Goal: Information Seeking & Learning: Learn about a topic

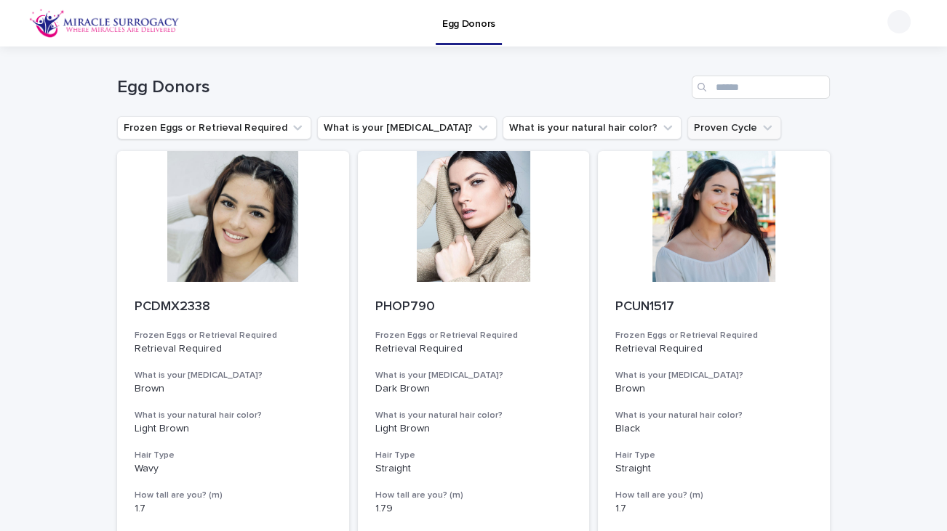
click at [687, 131] on button "Proven Cycle" at bounding box center [734, 127] width 94 height 23
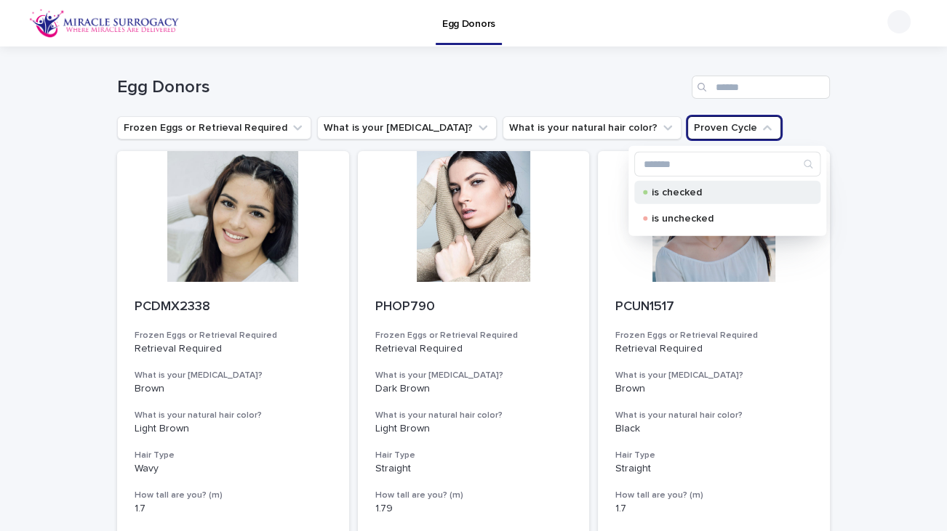
click at [651, 195] on p "is checked" at bounding box center [723, 193] width 145 height 10
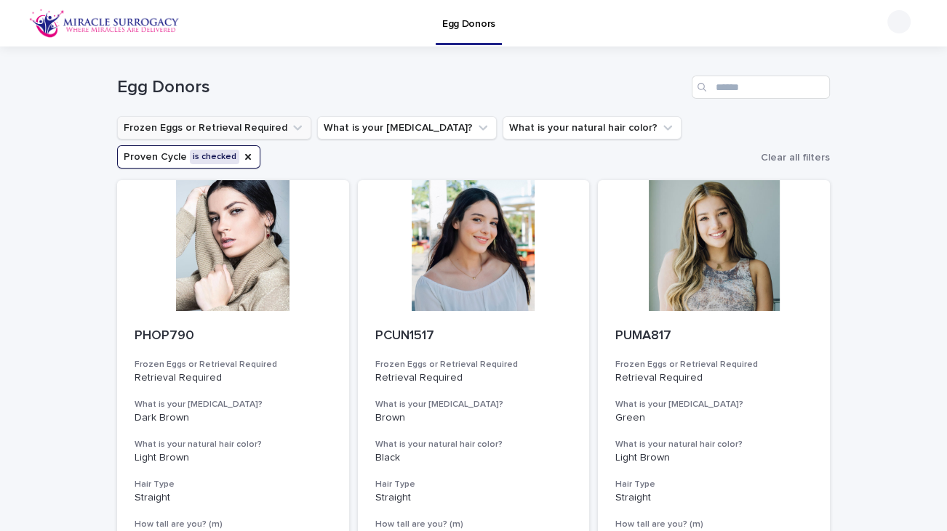
click at [169, 132] on button "Frozen Eggs or Retrieval Required" at bounding box center [214, 127] width 194 height 23
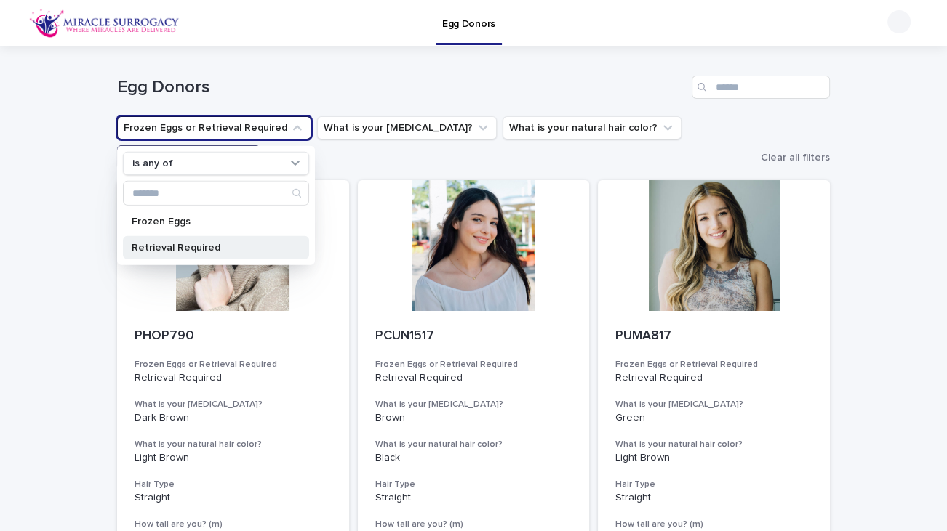
click at [153, 251] on p "Retrieval Required" at bounding box center [209, 248] width 154 height 10
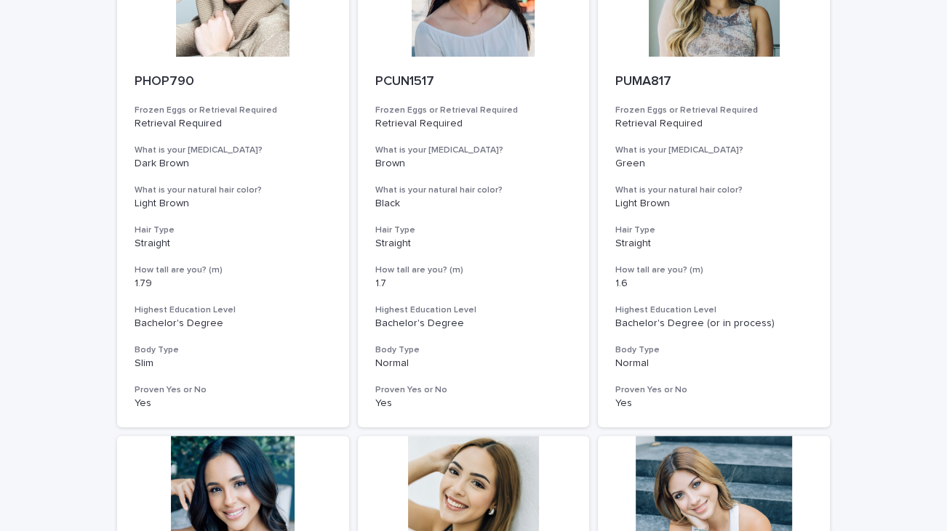
scroll to position [258, 0]
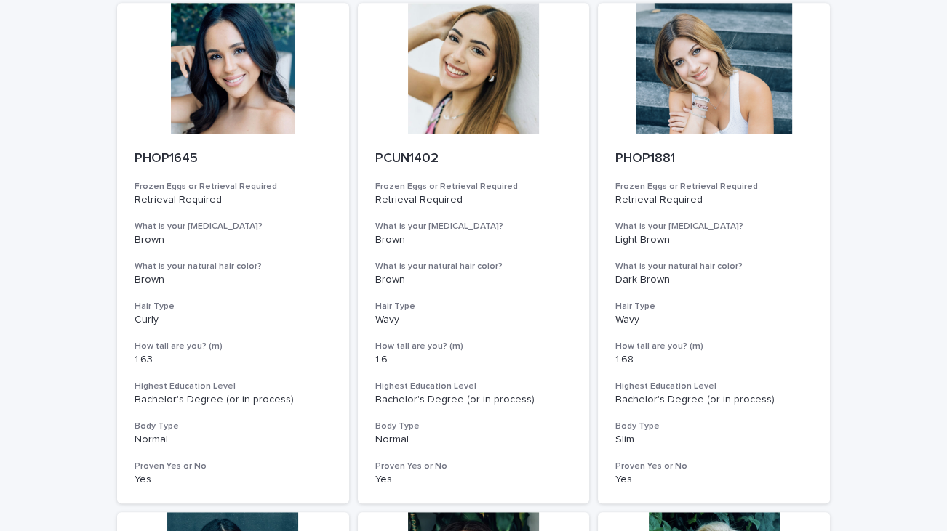
scroll to position [689, 0]
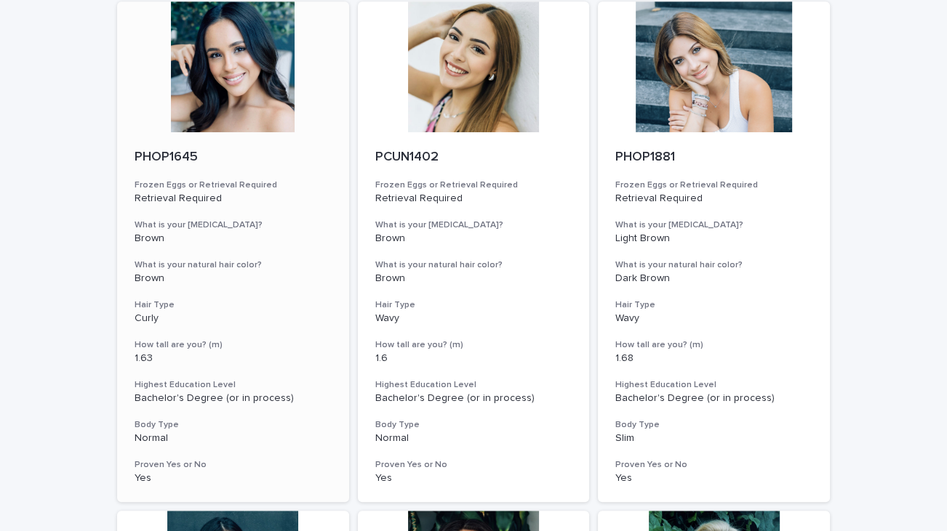
click at [228, 76] on div at bounding box center [233, 66] width 232 height 131
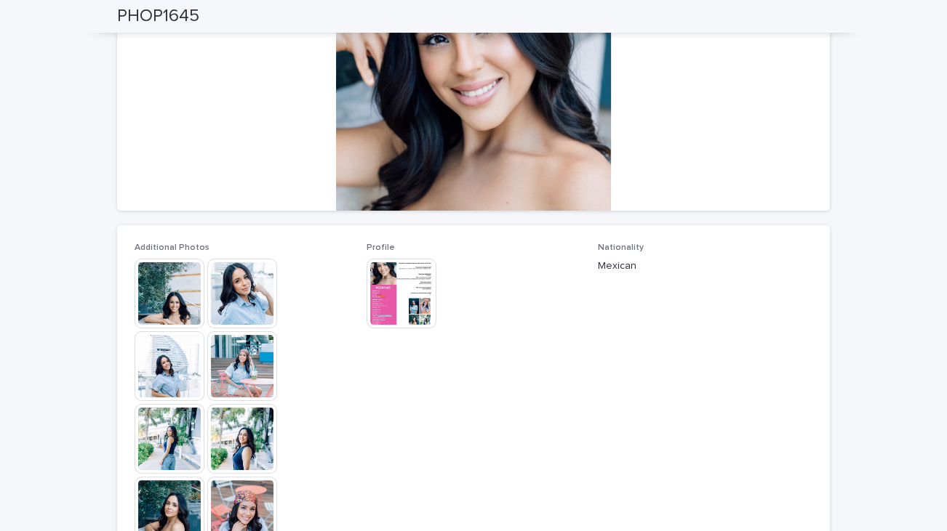
scroll to position [220, 0]
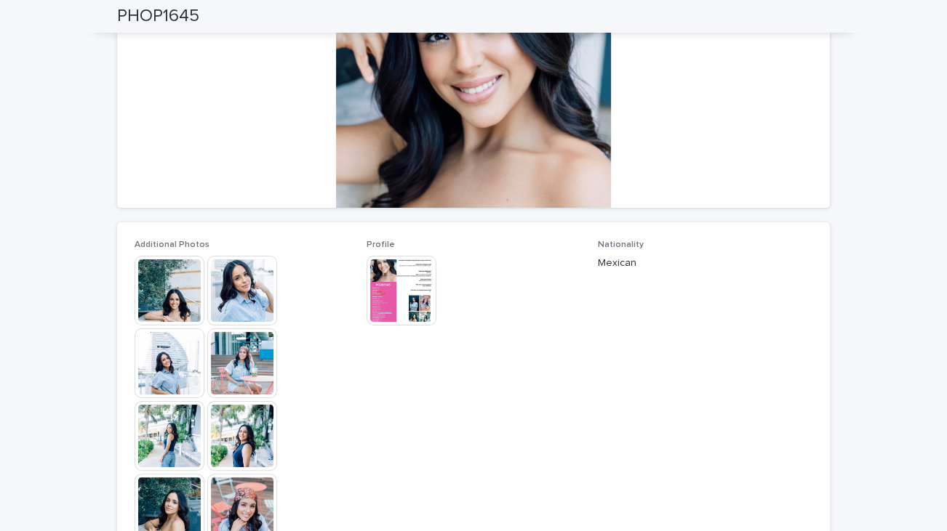
click at [153, 282] on img at bounding box center [170, 291] width 70 height 70
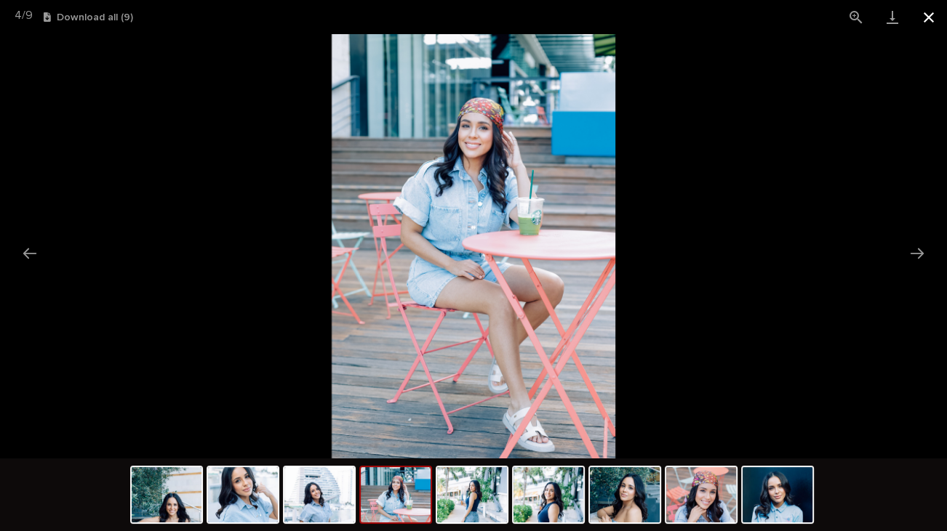
click at [937, 20] on button "Close gallery" at bounding box center [928, 17] width 36 height 34
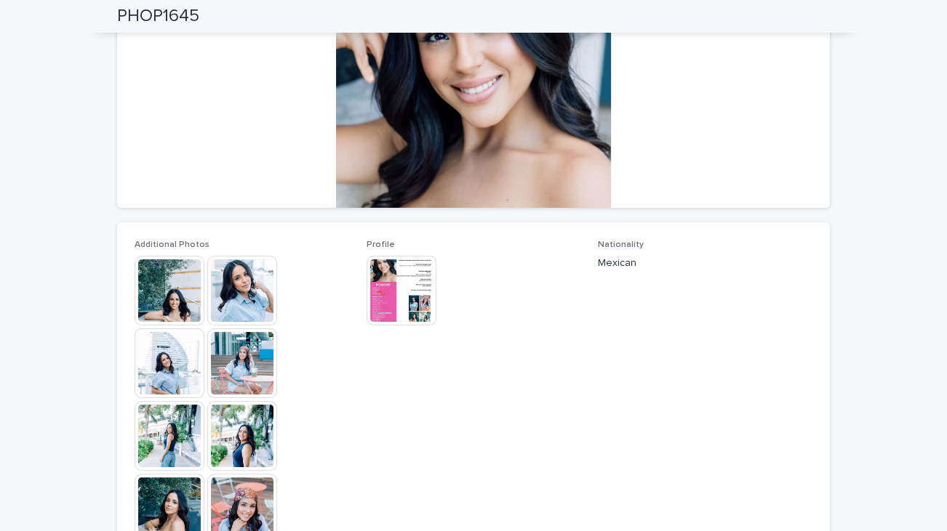
click at [167, 289] on img at bounding box center [170, 291] width 70 height 70
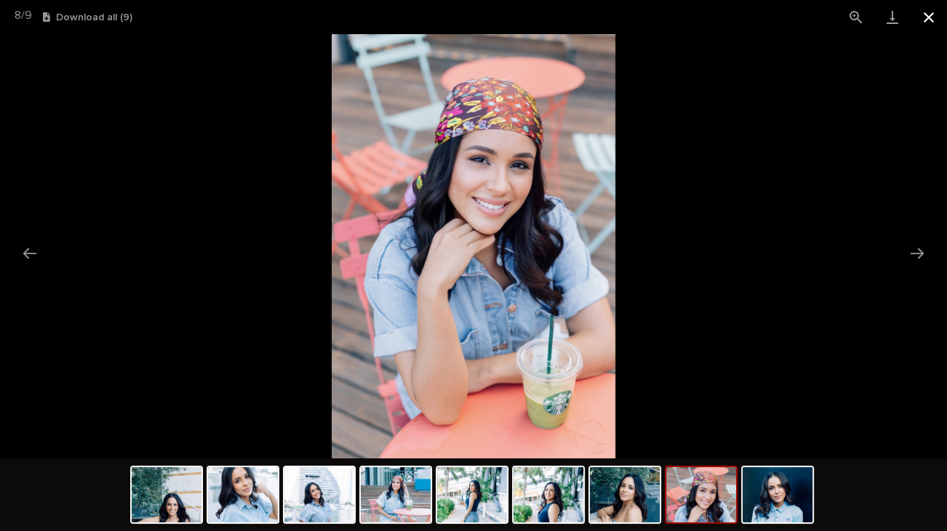
click at [936, 13] on button "Close gallery" at bounding box center [928, 17] width 36 height 34
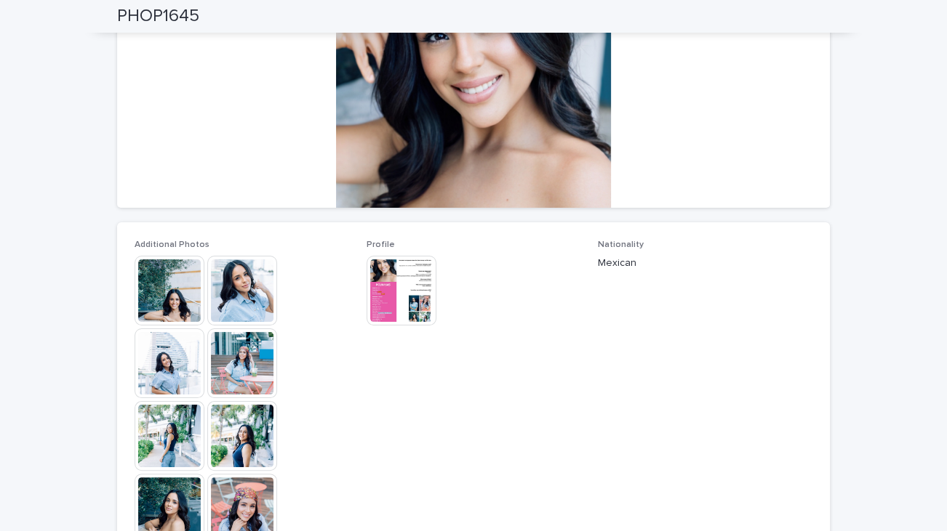
click at [384, 288] on img at bounding box center [401, 291] width 70 height 70
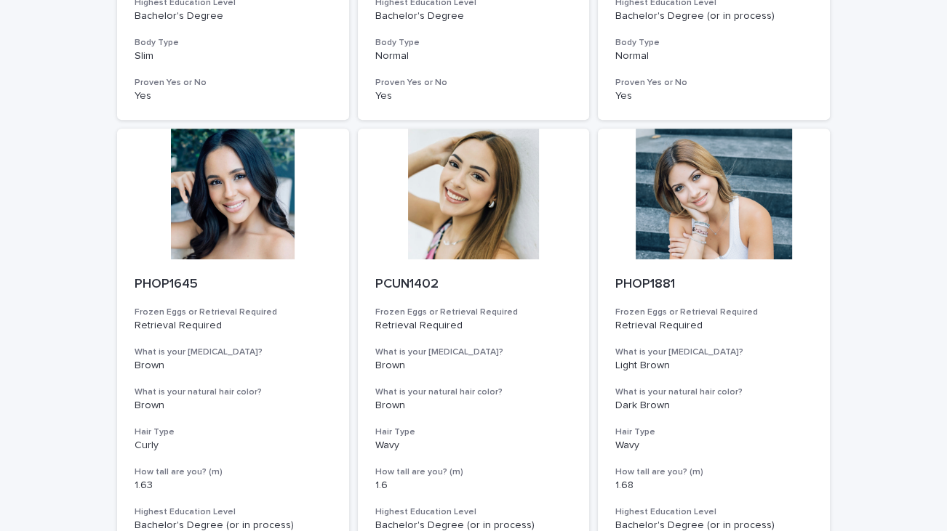
scroll to position [545, 0]
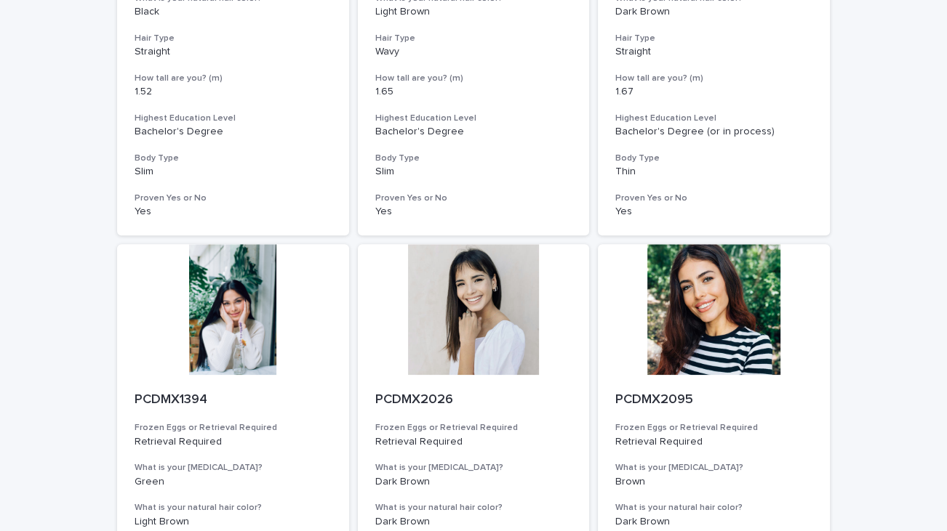
scroll to position [1468, 0]
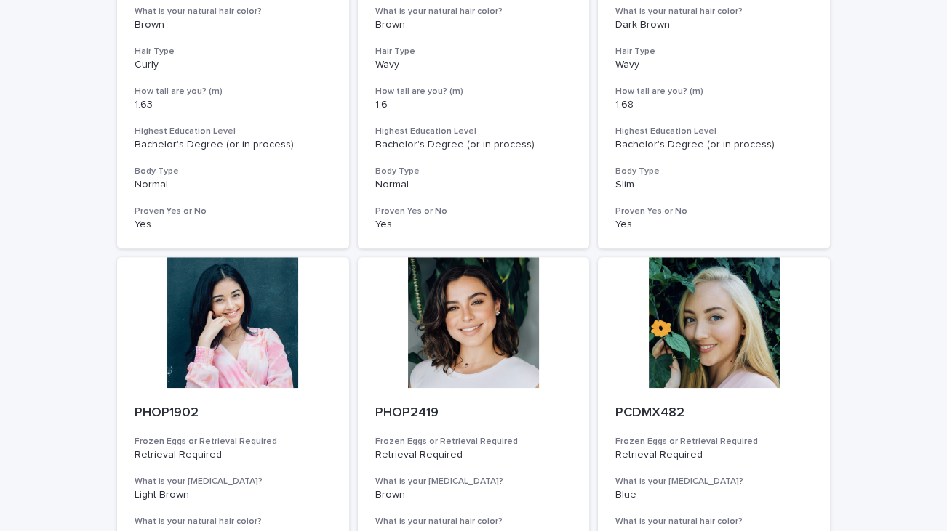
scroll to position [945, 0]
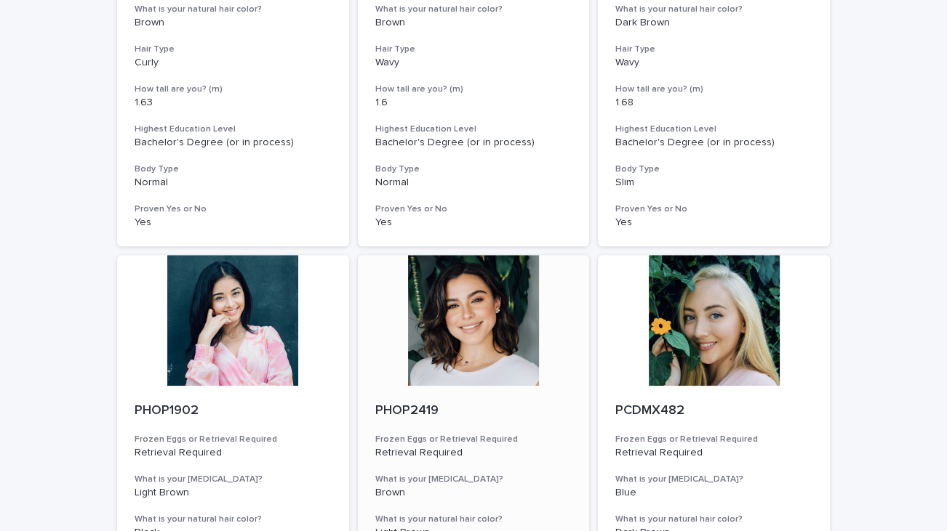
click at [470, 348] on div at bounding box center [474, 320] width 232 height 131
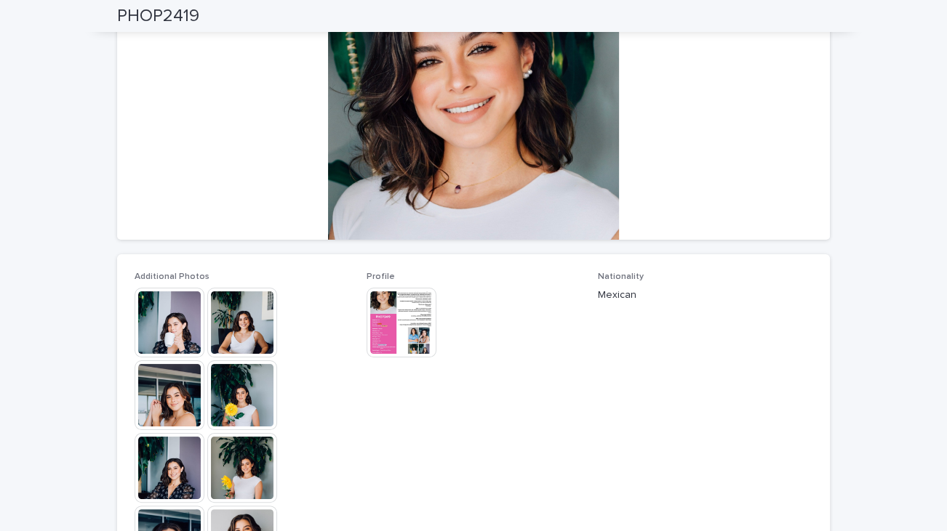
scroll to position [189, 0]
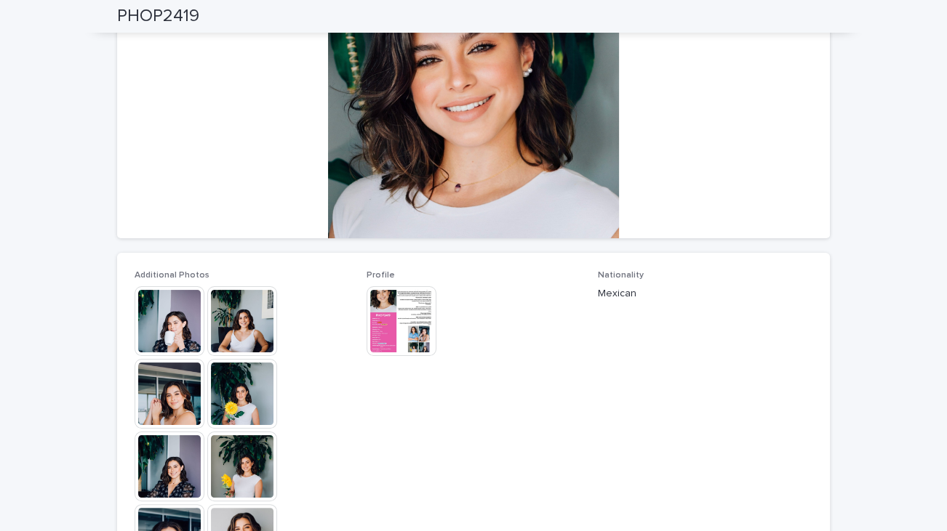
click at [155, 327] on img at bounding box center [170, 321] width 70 height 70
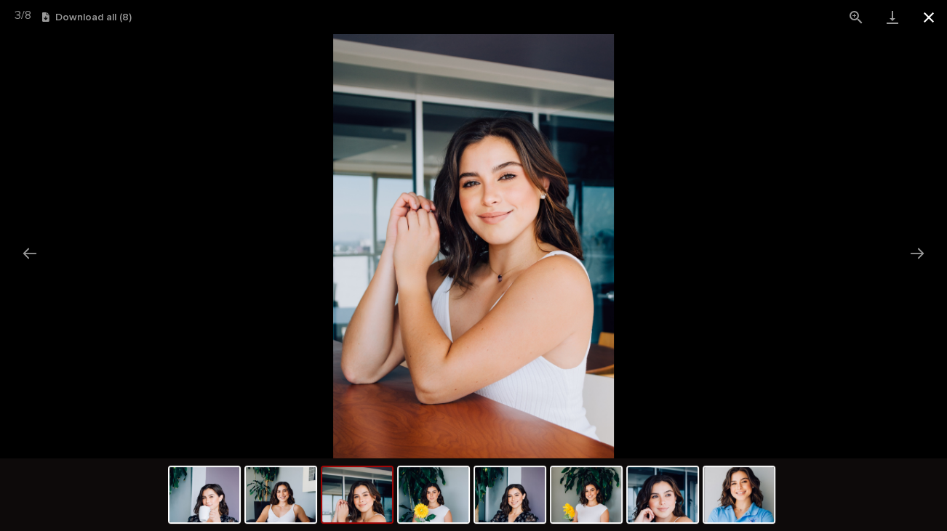
click at [937, 29] on button "Close gallery" at bounding box center [928, 17] width 36 height 34
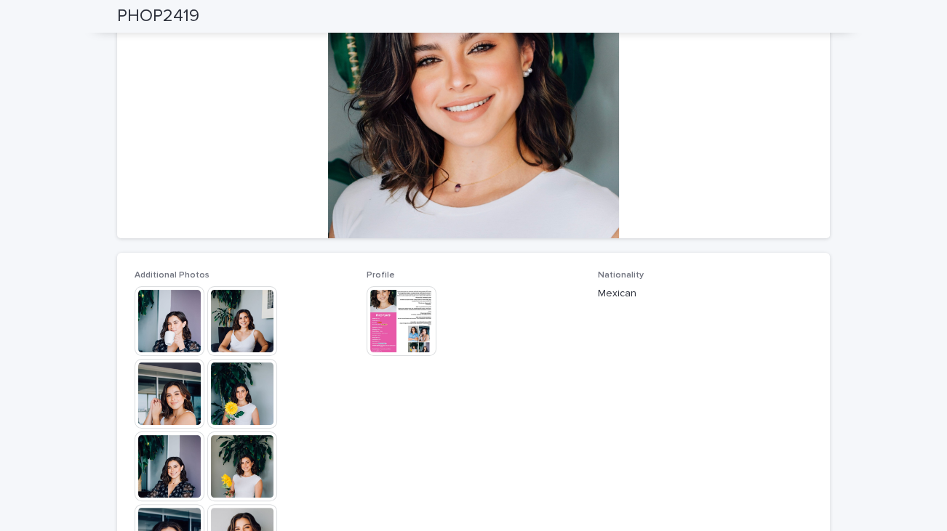
click at [375, 329] on img at bounding box center [401, 321] width 70 height 70
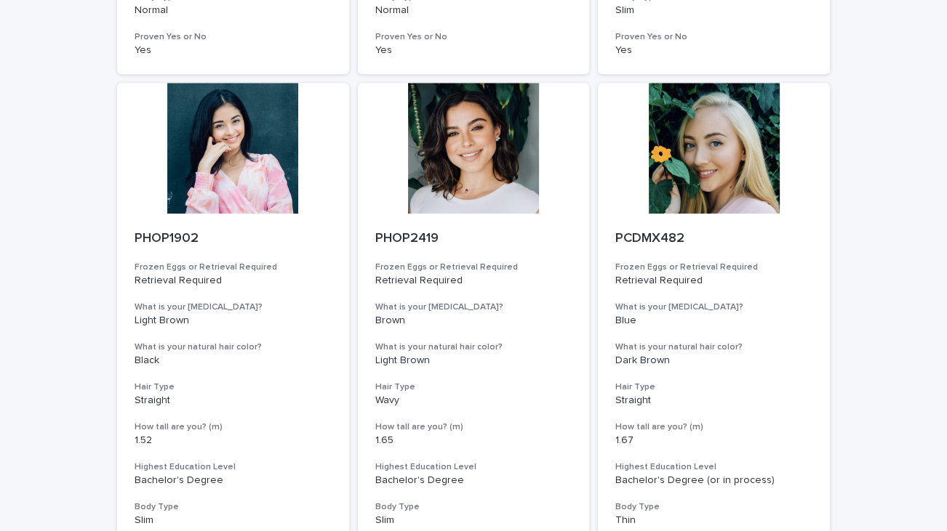
scroll to position [1100, 0]
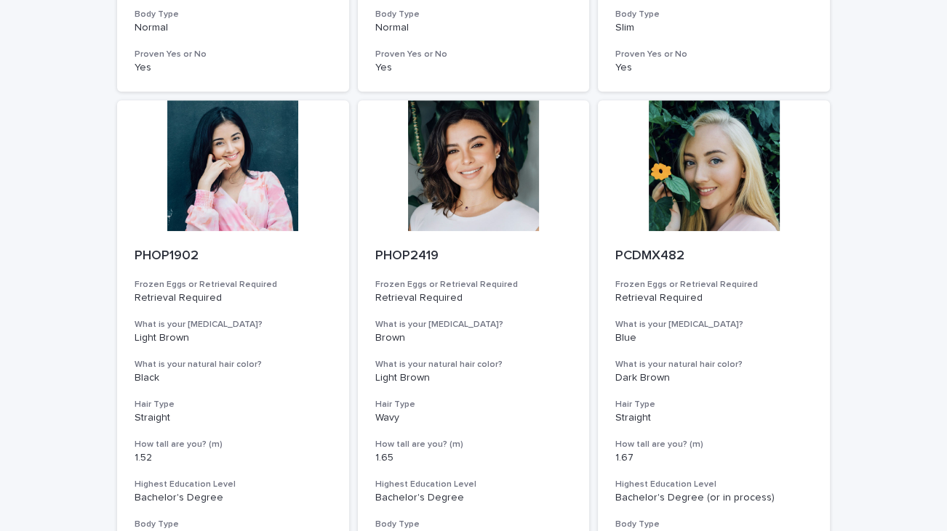
click at [78, 334] on div "Loading... Saving… Loading... Saving… Egg Donors Frozen Eggs or Retrieval Requi…" at bounding box center [473, 83] width 947 height 2274
click at [201, 185] on div at bounding box center [233, 165] width 232 height 131
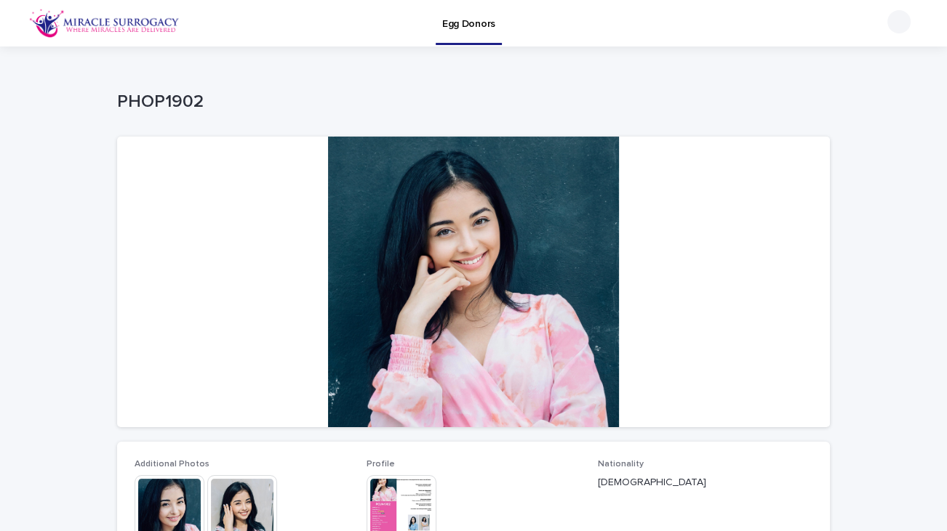
click at [161, 520] on img at bounding box center [170, 511] width 70 height 70
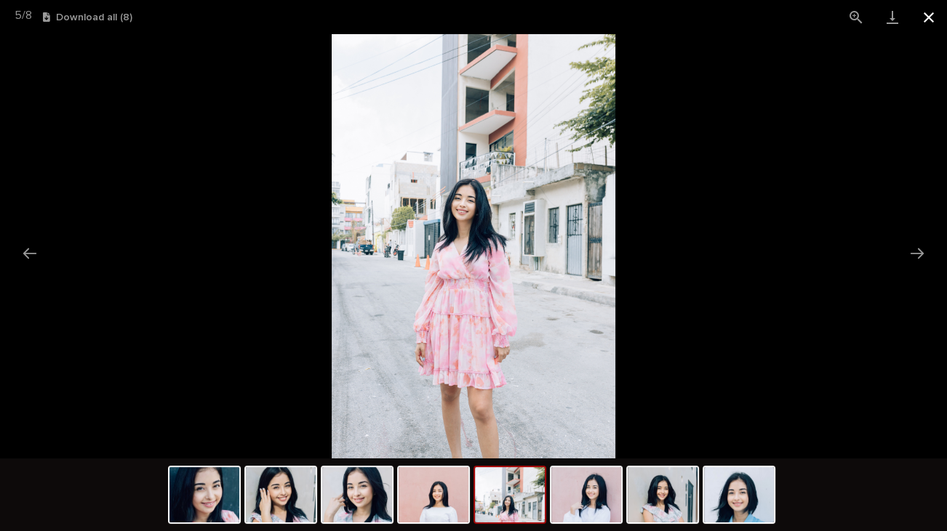
click at [937, 21] on button "Close gallery" at bounding box center [928, 17] width 36 height 34
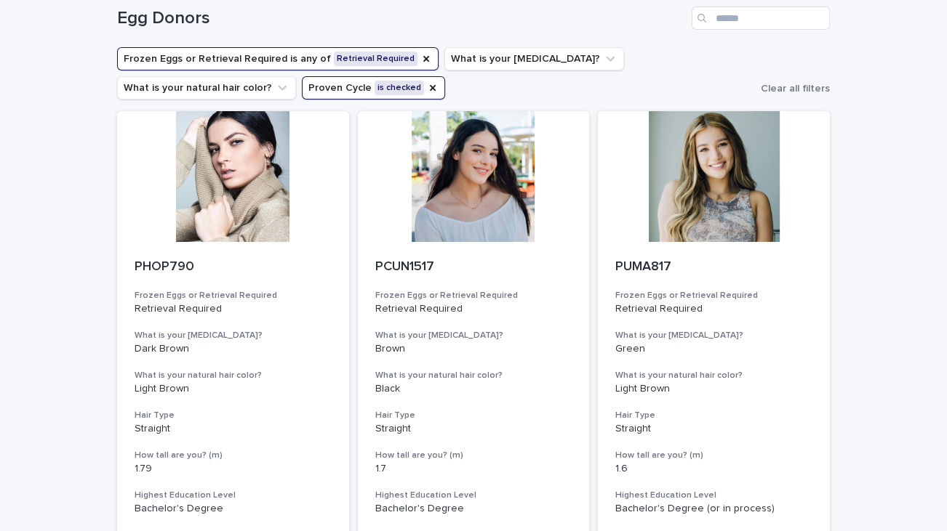
scroll to position [67, 0]
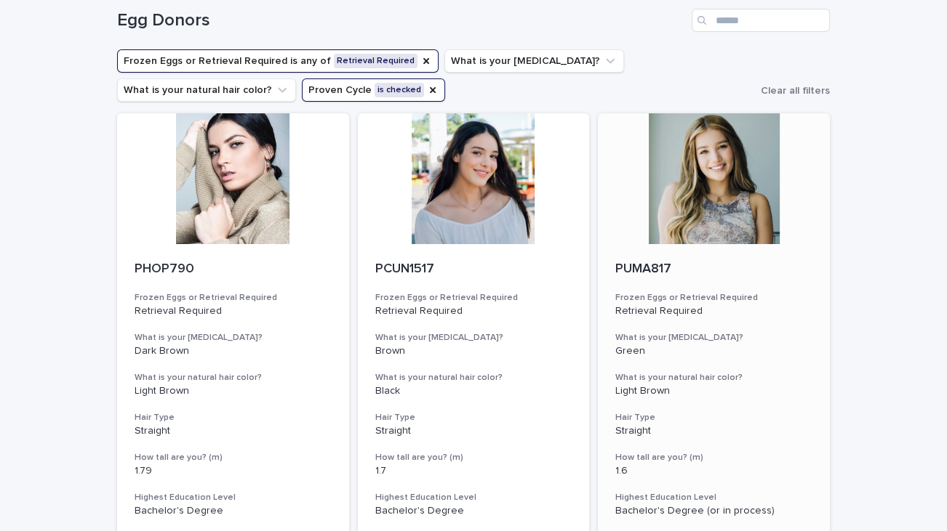
click at [683, 231] on div at bounding box center [714, 178] width 232 height 131
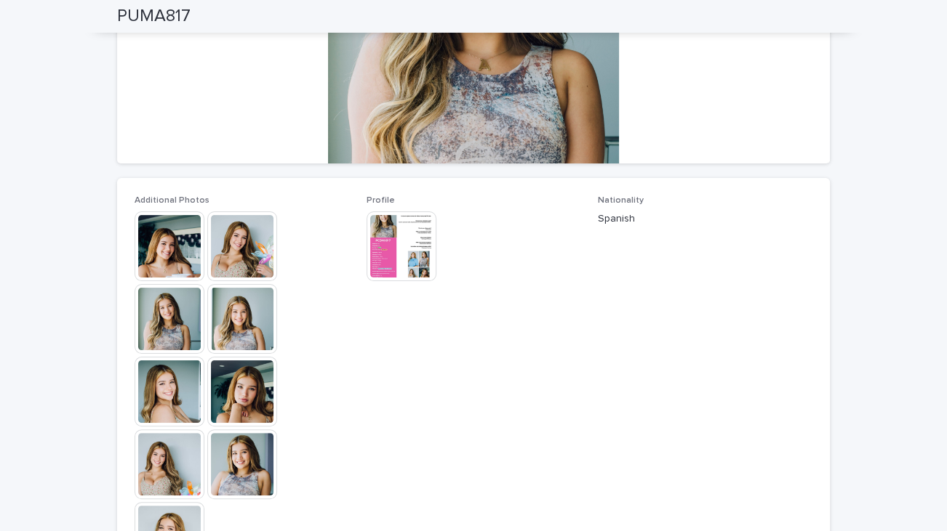
scroll to position [265, 0]
click at [164, 247] on img at bounding box center [170, 246] width 70 height 70
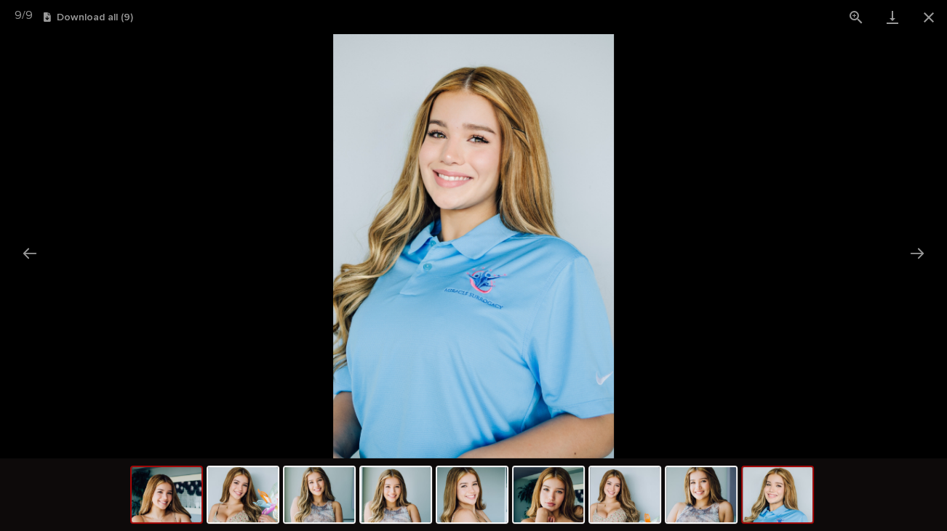
click at [157, 484] on img at bounding box center [167, 495] width 70 height 55
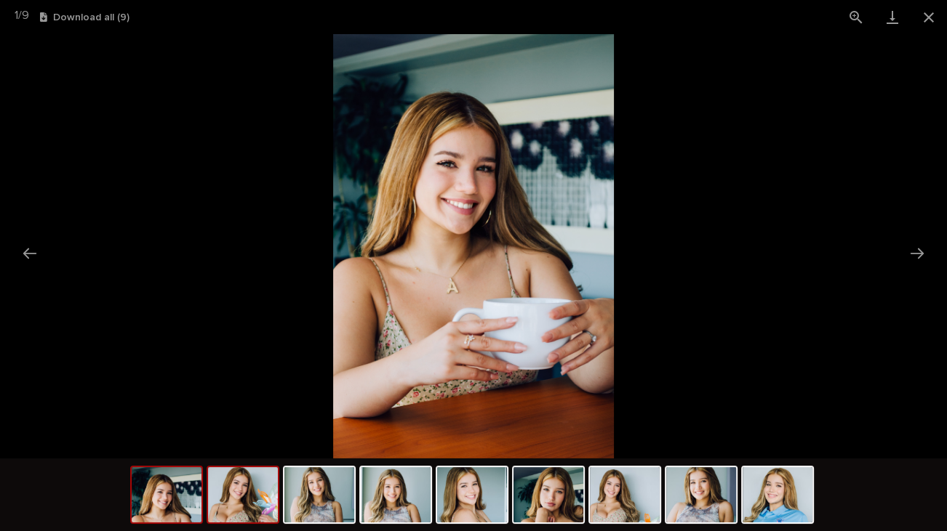
click at [239, 504] on img at bounding box center [243, 495] width 70 height 55
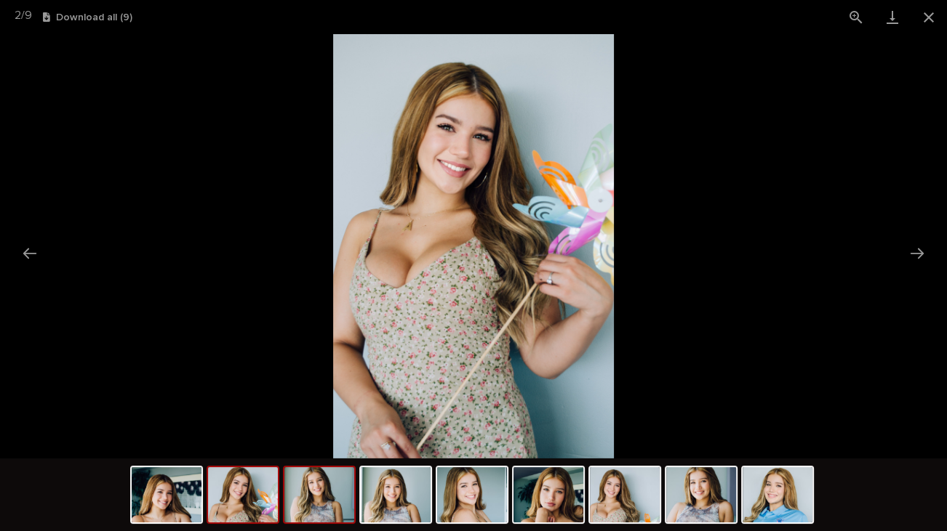
click at [316, 497] on img at bounding box center [319, 495] width 70 height 55
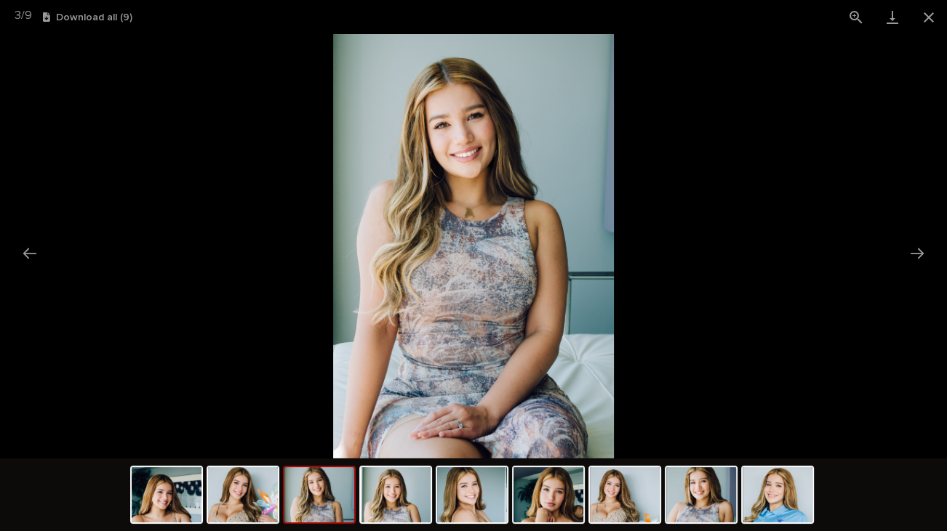
drag, startPoint x: 316, startPoint y: 497, endPoint x: 774, endPoint y: 248, distance: 521.8
click at [774, 248] on picture at bounding box center [473, 246] width 947 height 425
click at [937, 22] on button "Close gallery" at bounding box center [928, 17] width 36 height 34
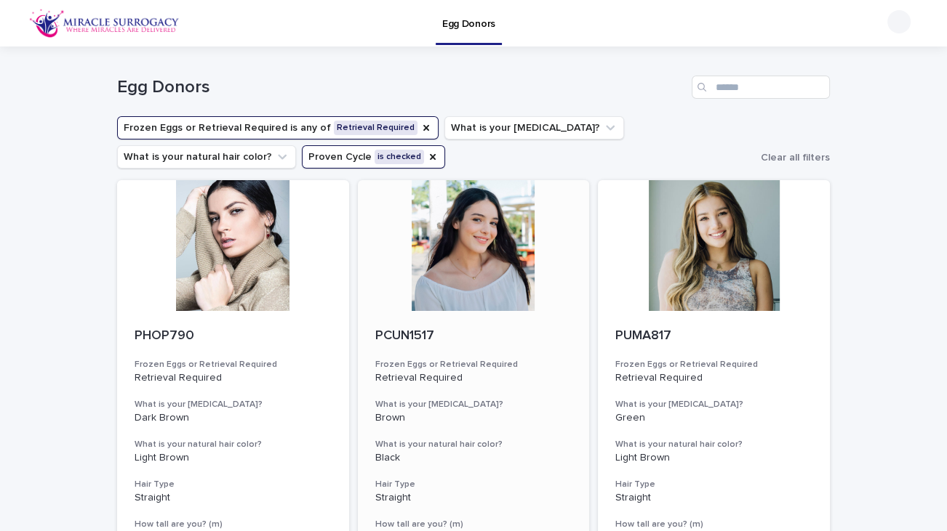
click at [484, 258] on div at bounding box center [474, 245] width 232 height 131
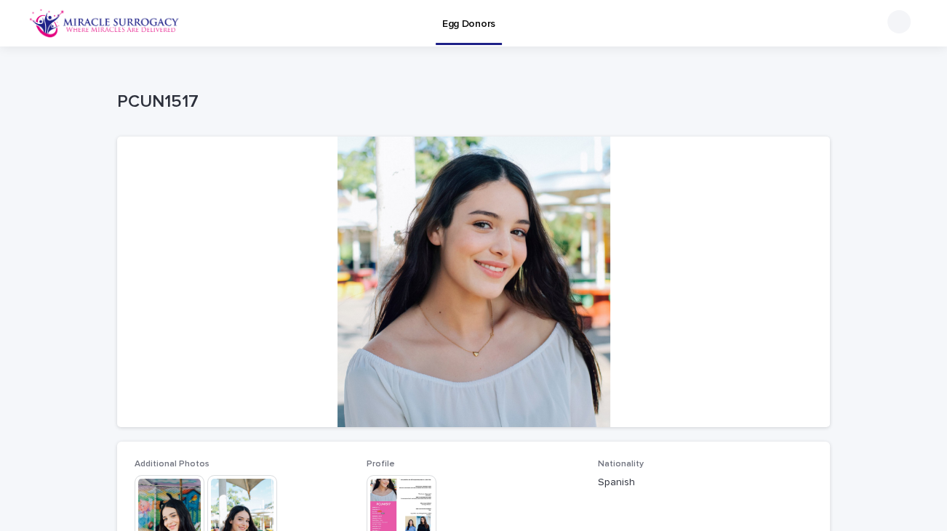
click at [164, 504] on img at bounding box center [170, 511] width 70 height 70
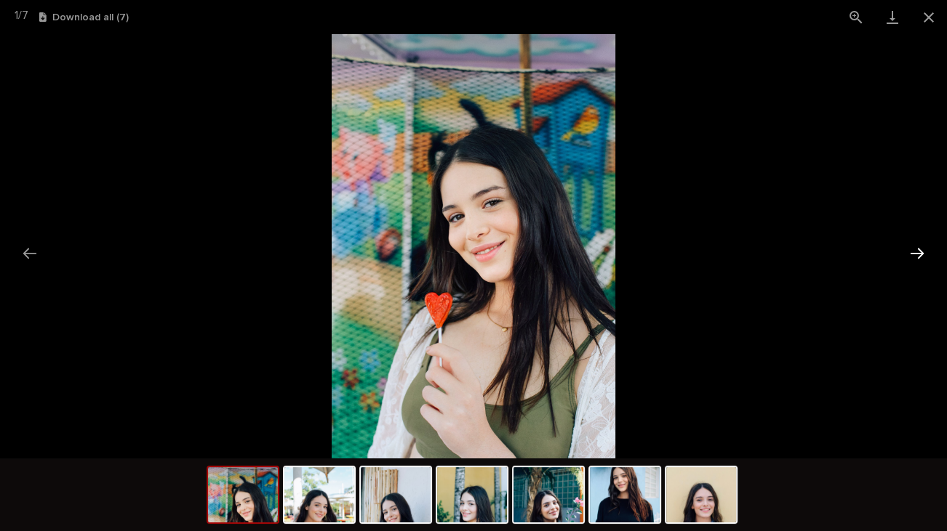
click at [917, 255] on button "Next slide" at bounding box center [917, 253] width 31 height 28
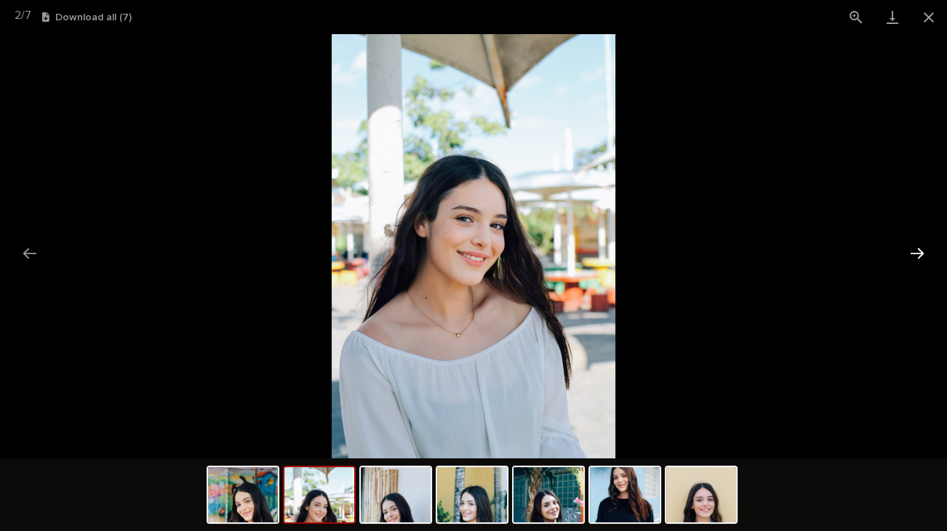
click at [917, 255] on button "Next slide" at bounding box center [917, 253] width 31 height 28
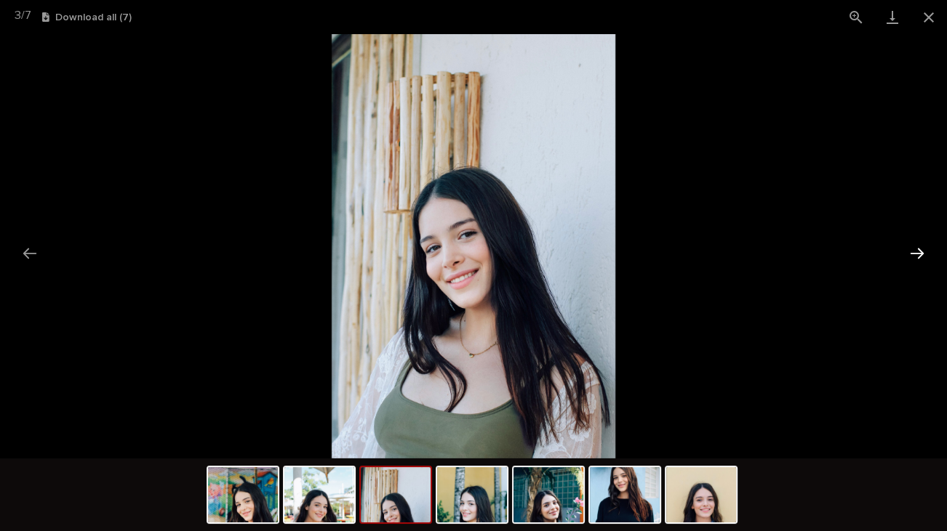
click at [917, 255] on button "Next slide" at bounding box center [917, 253] width 31 height 28
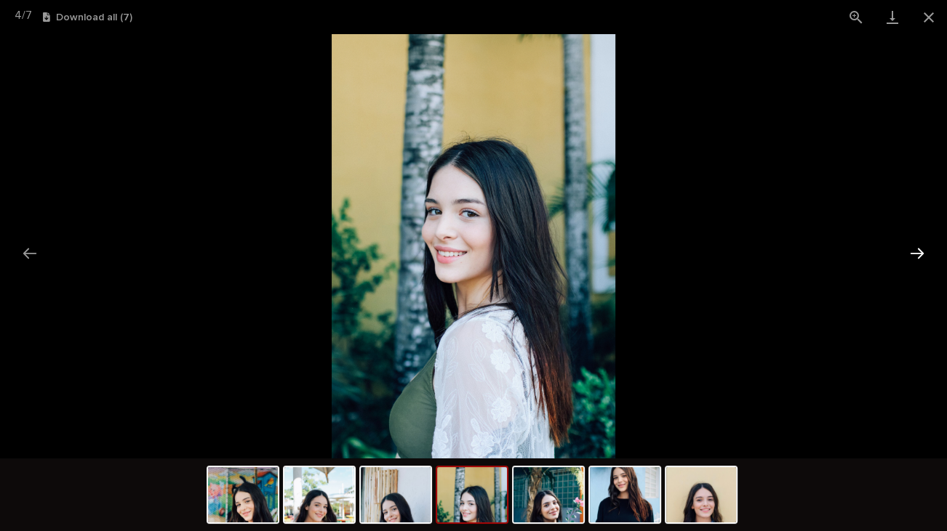
click at [917, 255] on button "Next slide" at bounding box center [917, 253] width 31 height 28
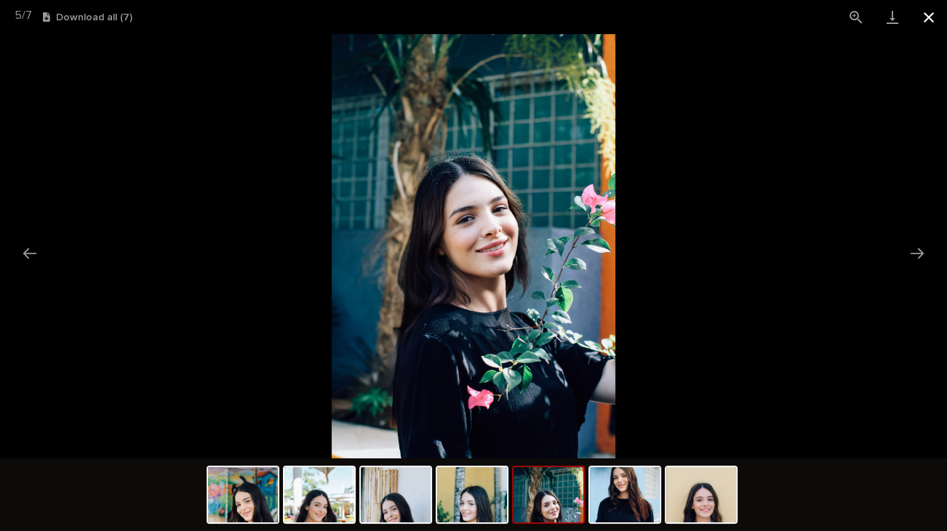
click at [928, 27] on button "Close gallery" at bounding box center [928, 17] width 36 height 34
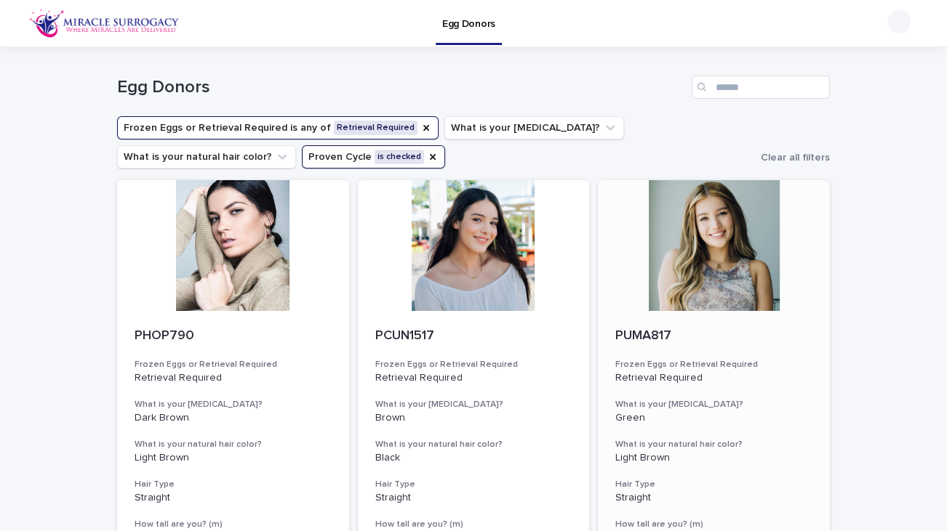
click at [692, 251] on div at bounding box center [714, 245] width 232 height 131
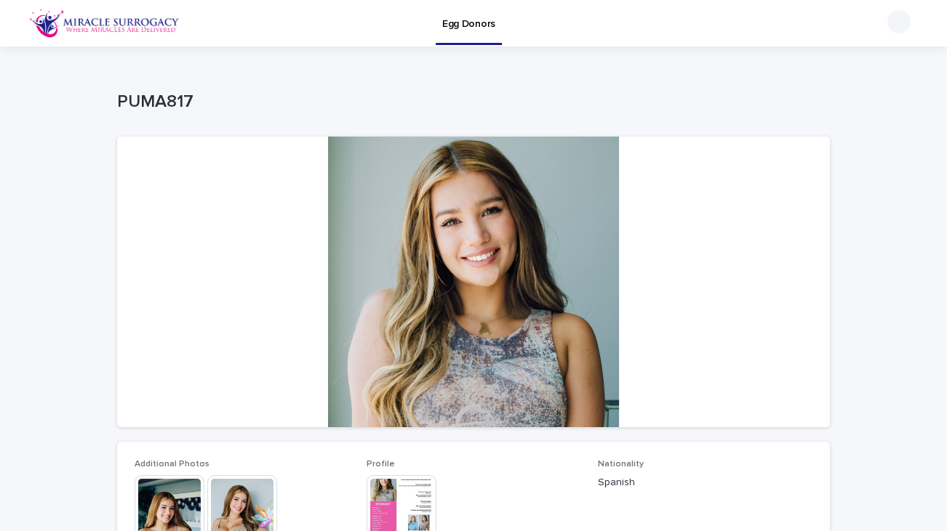
click at [505, 266] on div at bounding box center [473, 282] width 713 height 291
click at [165, 500] on img at bounding box center [170, 511] width 70 height 70
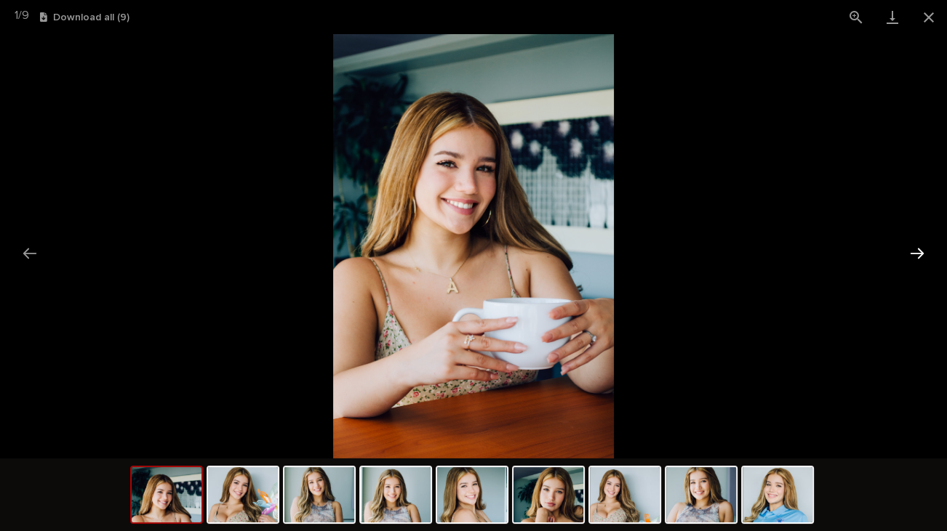
click at [915, 249] on button "Next slide" at bounding box center [917, 253] width 31 height 28
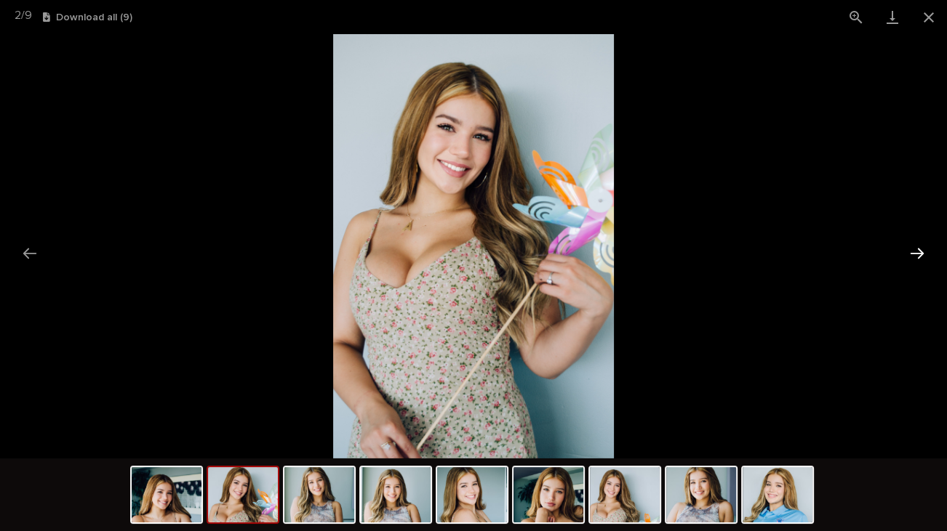
click at [915, 249] on button "Next slide" at bounding box center [917, 253] width 31 height 28
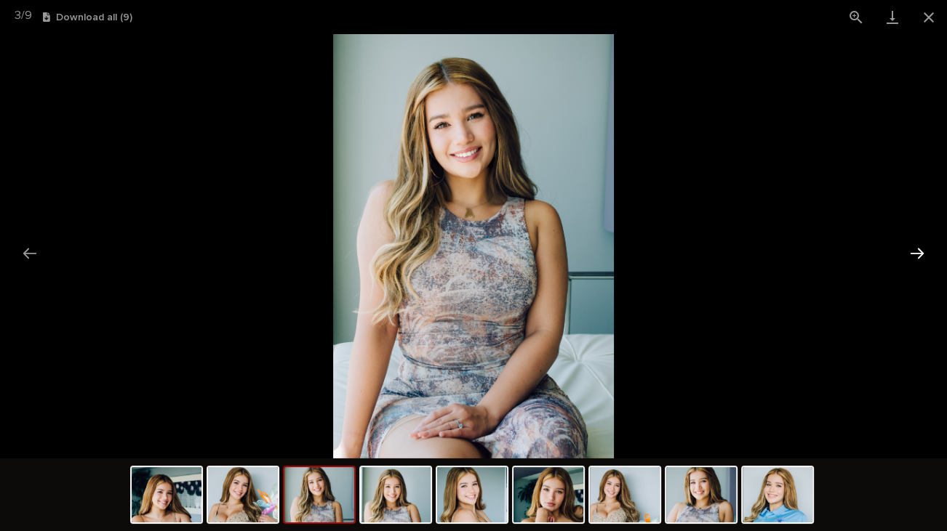
click at [915, 249] on button "Next slide" at bounding box center [917, 253] width 31 height 28
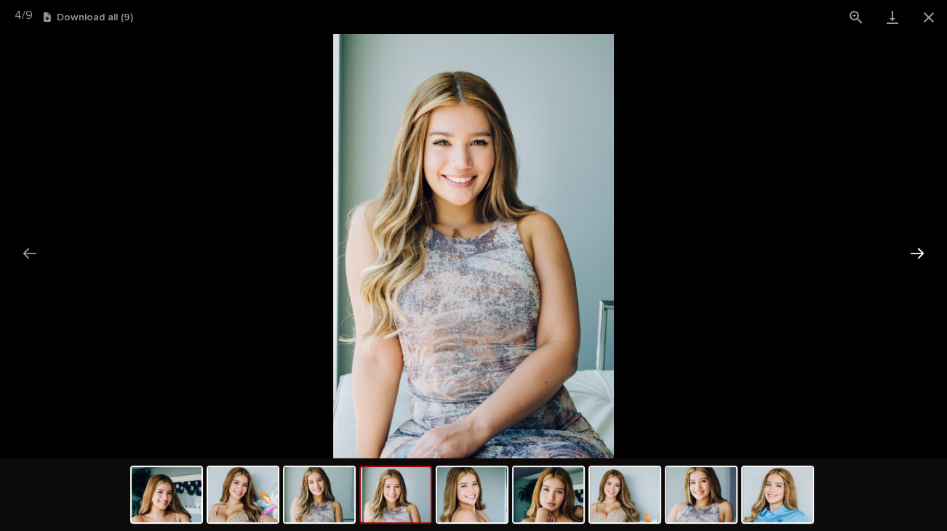
click at [915, 249] on button "Next slide" at bounding box center [917, 253] width 31 height 28
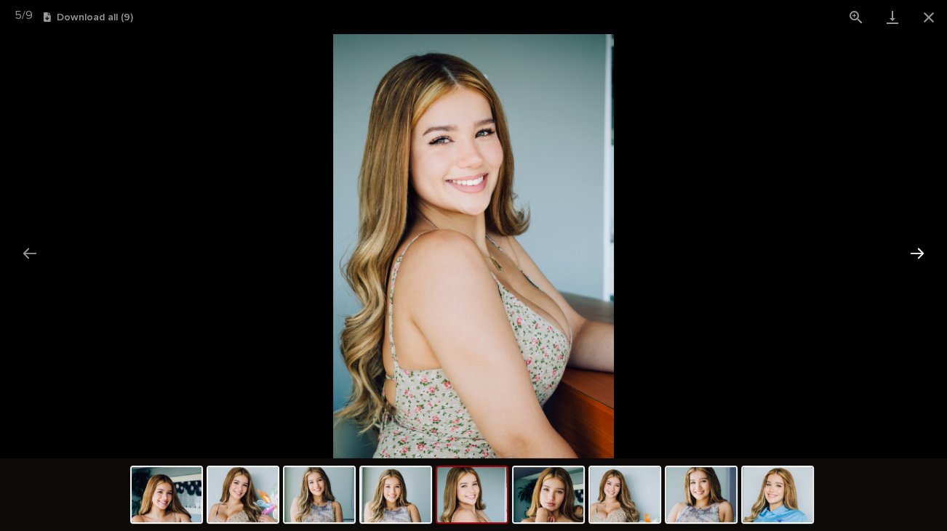
click at [915, 249] on button "Next slide" at bounding box center [917, 253] width 31 height 28
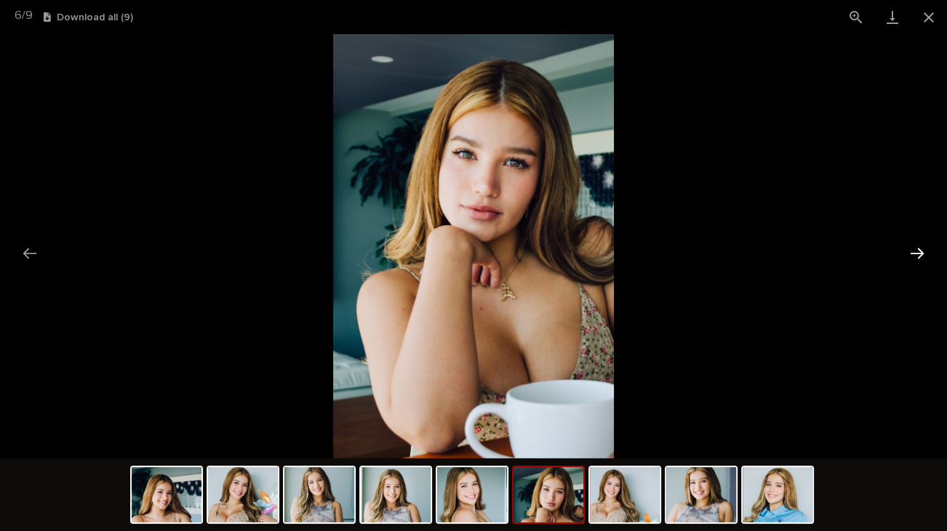
click at [915, 254] on button "Next slide" at bounding box center [917, 253] width 31 height 28
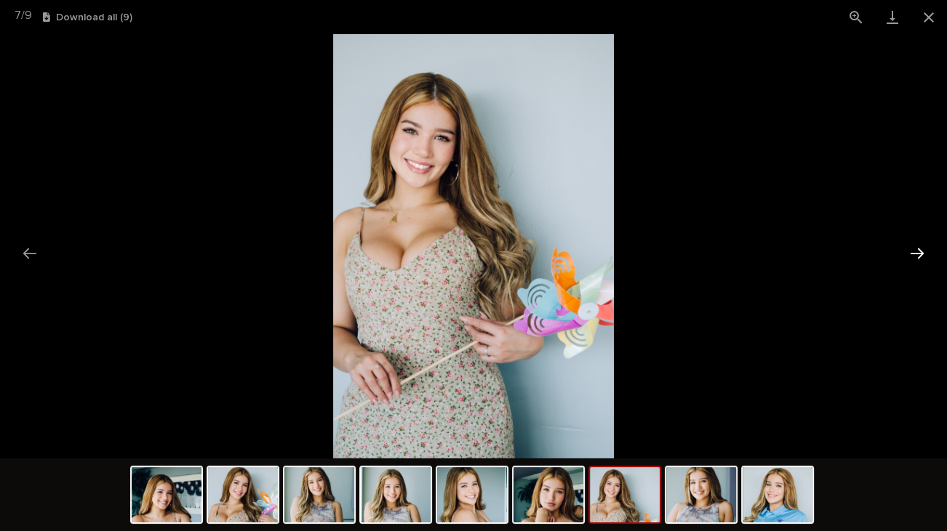
click at [915, 254] on button "Next slide" at bounding box center [917, 253] width 31 height 28
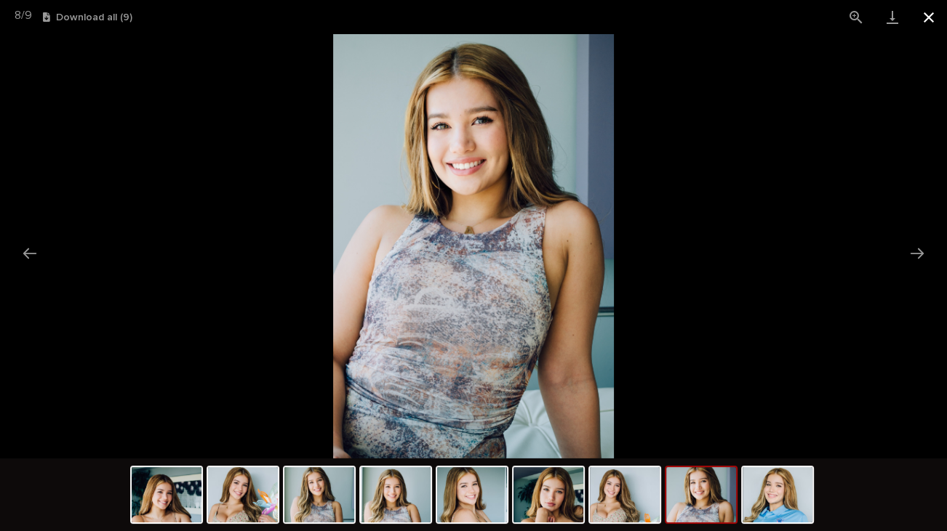
click at [927, 20] on button "Close gallery" at bounding box center [928, 17] width 36 height 34
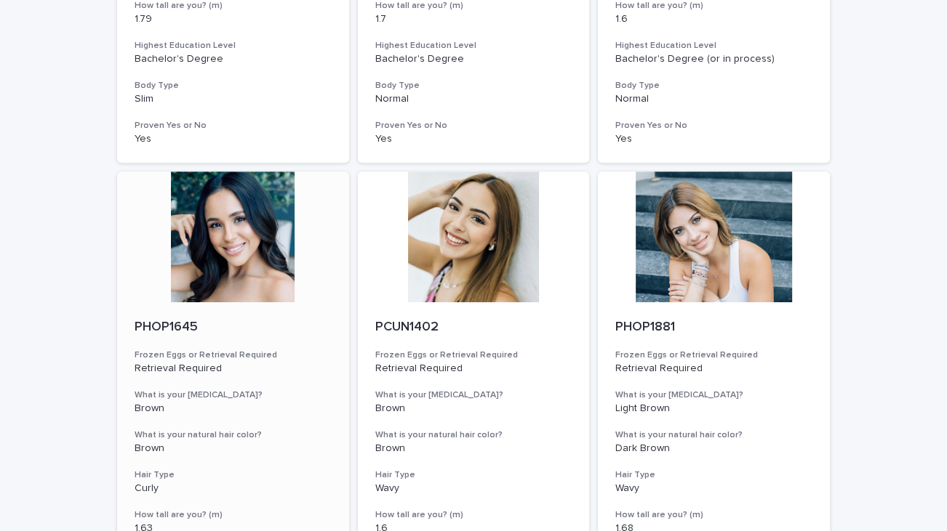
click at [203, 257] on div at bounding box center [233, 237] width 232 height 131
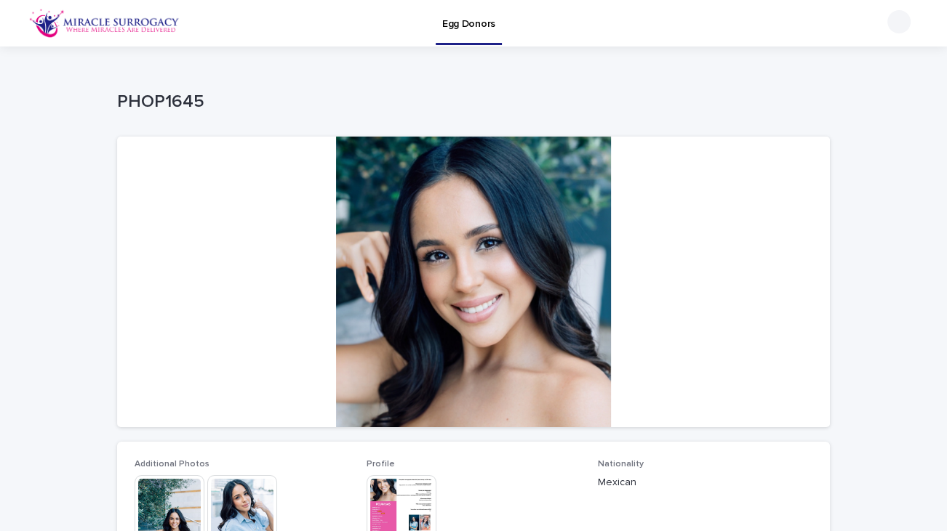
click at [153, 498] on img at bounding box center [170, 511] width 70 height 70
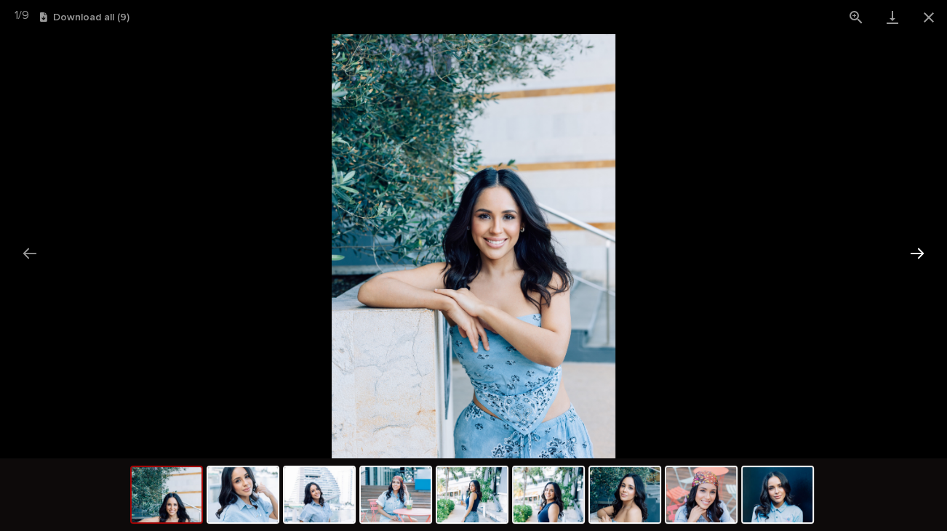
click at [916, 250] on button "Next slide" at bounding box center [917, 253] width 31 height 28
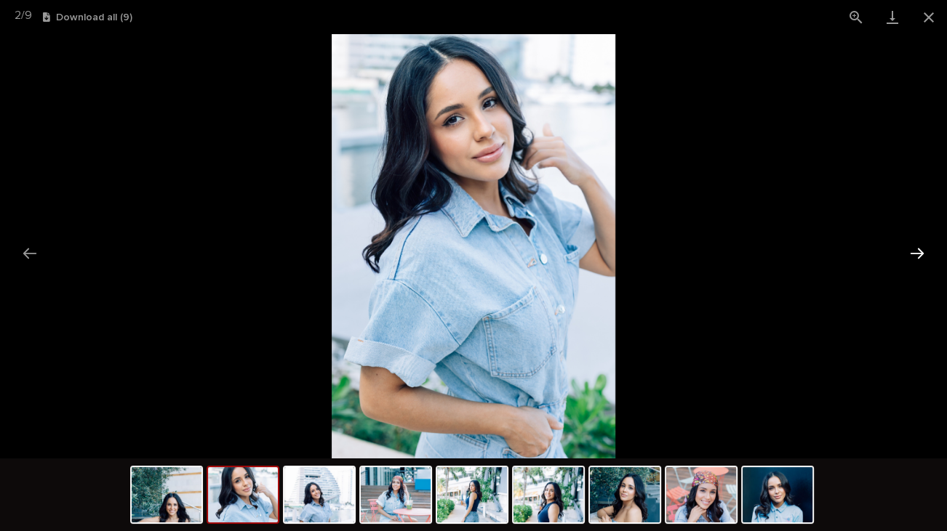
click at [916, 250] on button "Next slide" at bounding box center [917, 253] width 31 height 28
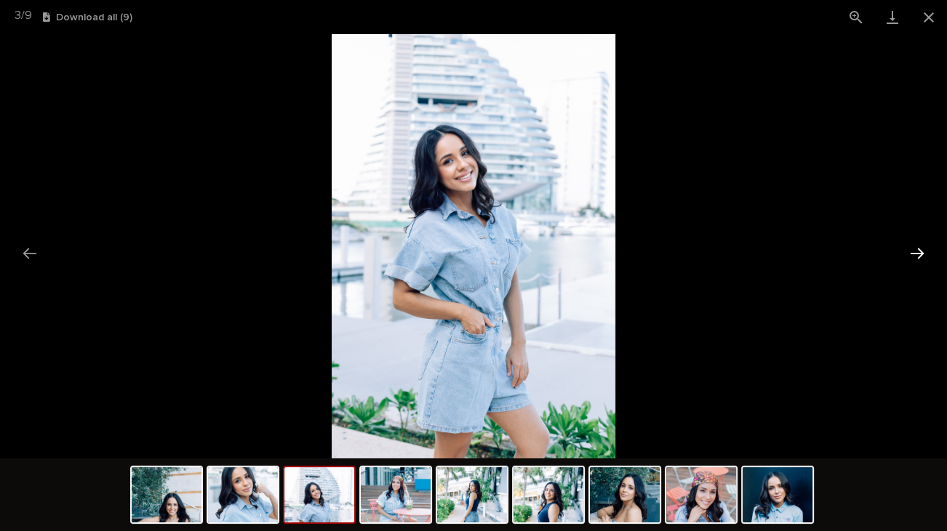
click at [916, 250] on button "Next slide" at bounding box center [917, 253] width 31 height 28
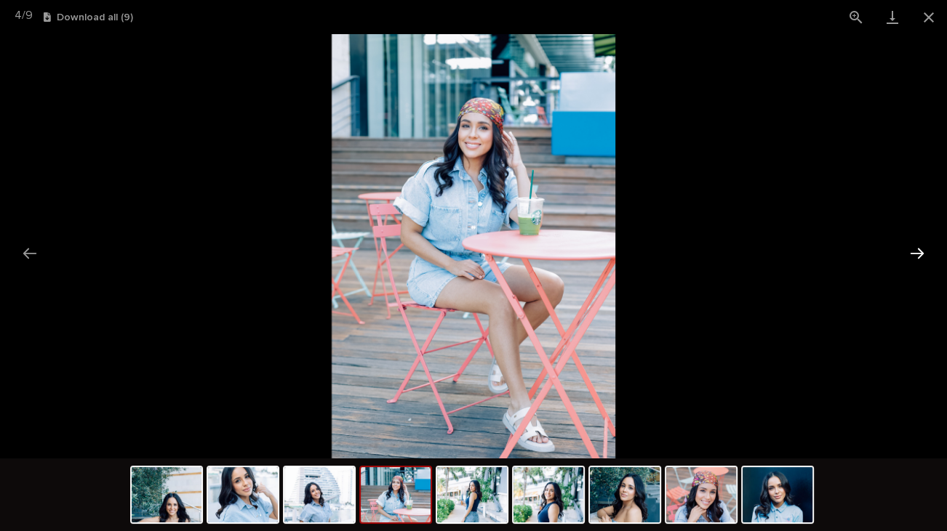
click at [916, 250] on button "Next slide" at bounding box center [917, 253] width 31 height 28
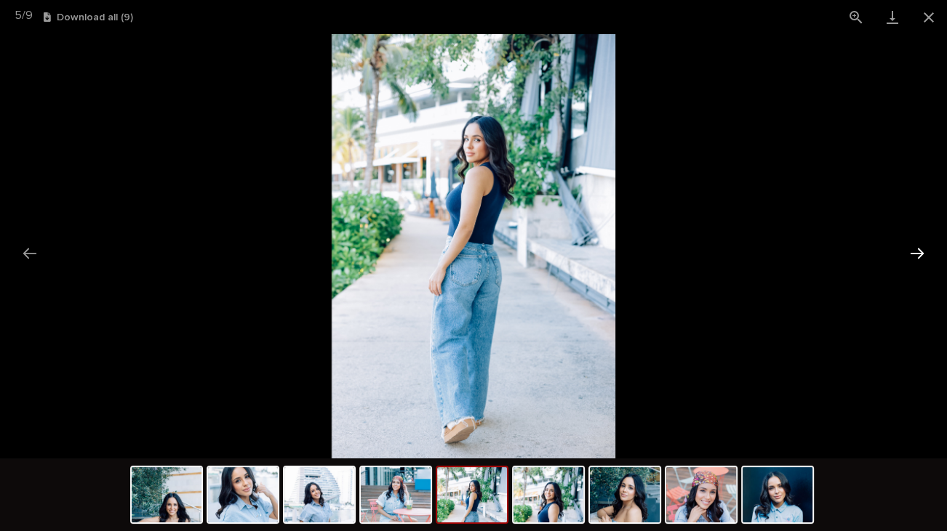
click at [916, 250] on button "Next slide" at bounding box center [917, 253] width 31 height 28
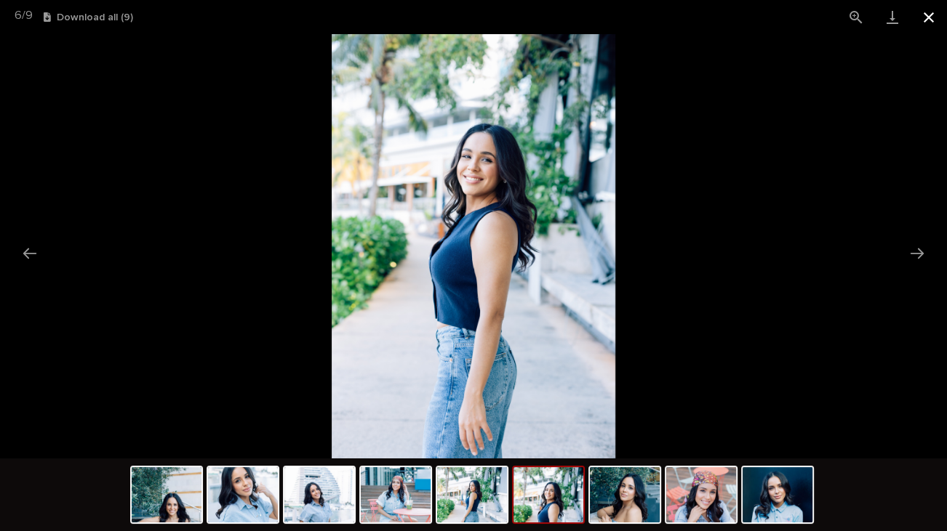
click at [931, 28] on button "Close gallery" at bounding box center [928, 17] width 36 height 34
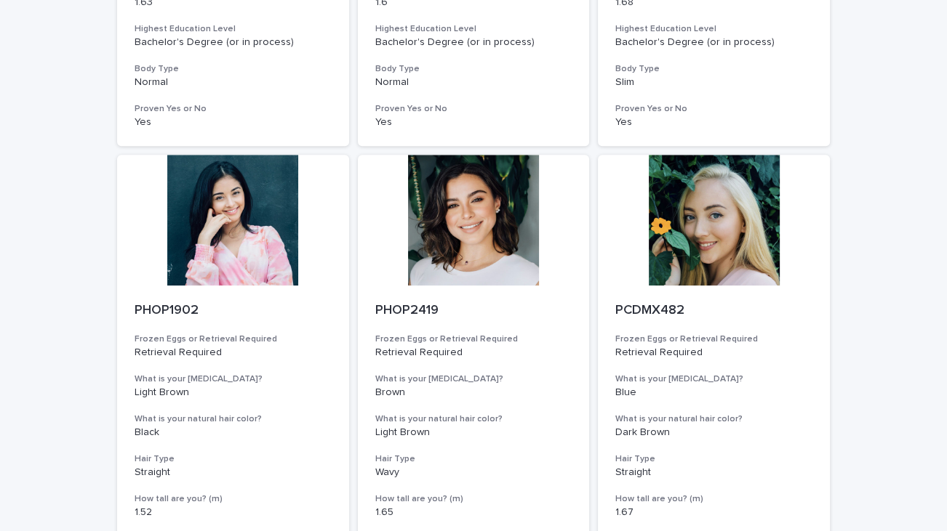
scroll to position [1051, 0]
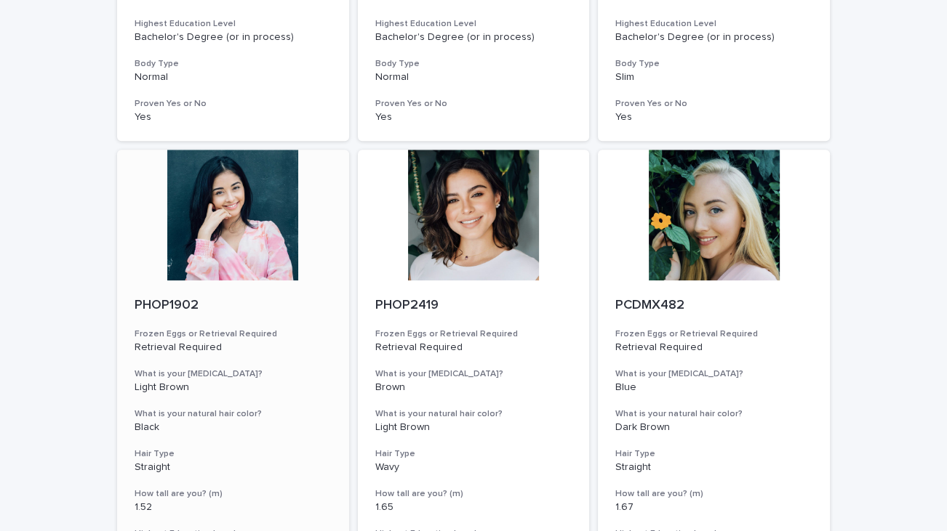
click at [201, 218] on div at bounding box center [233, 215] width 232 height 131
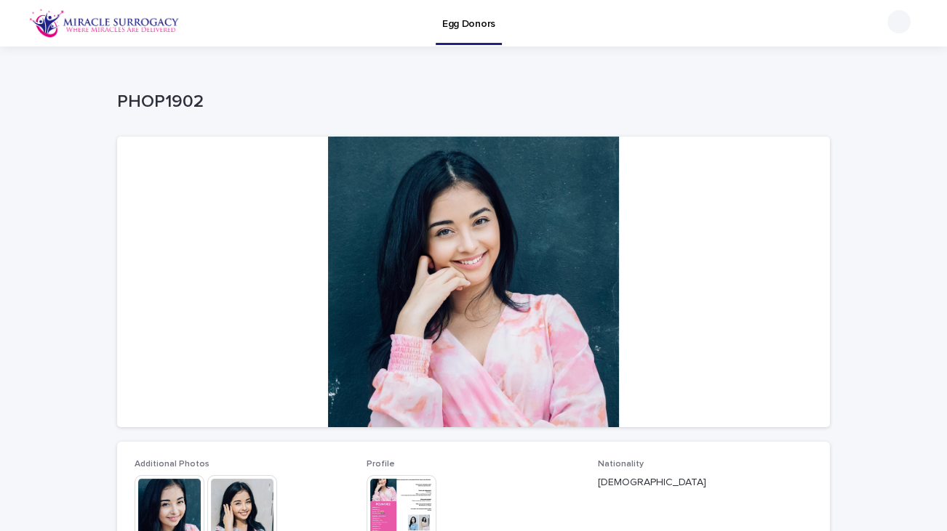
click at [161, 506] on img at bounding box center [170, 511] width 70 height 70
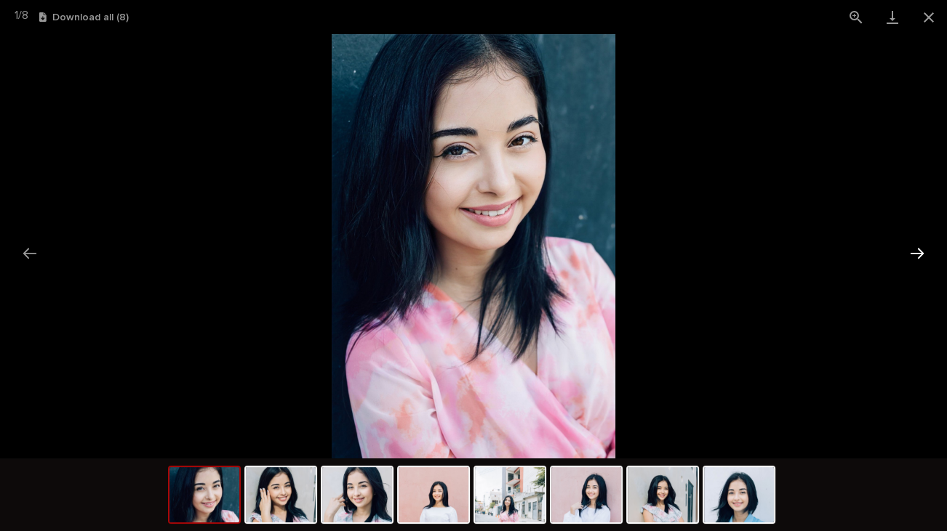
click at [915, 249] on button "Next slide" at bounding box center [917, 253] width 31 height 28
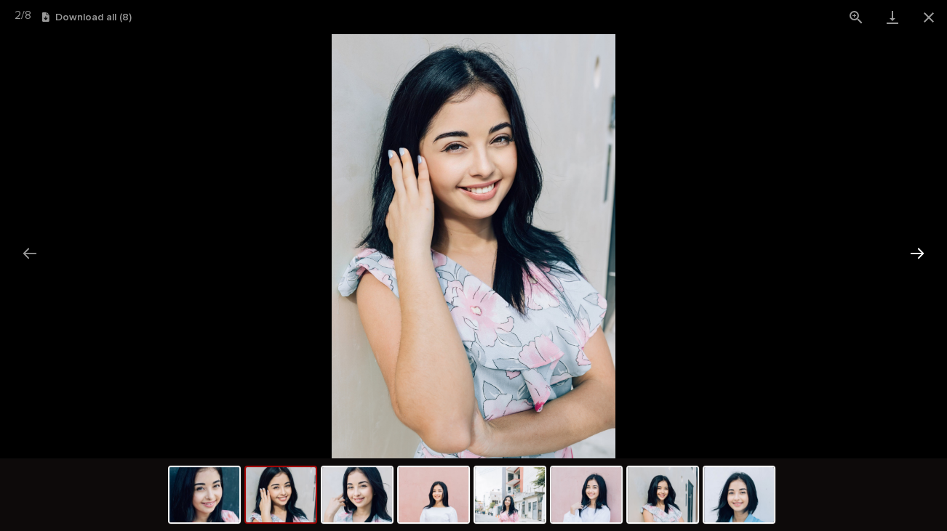
click at [915, 249] on button "Next slide" at bounding box center [917, 253] width 31 height 28
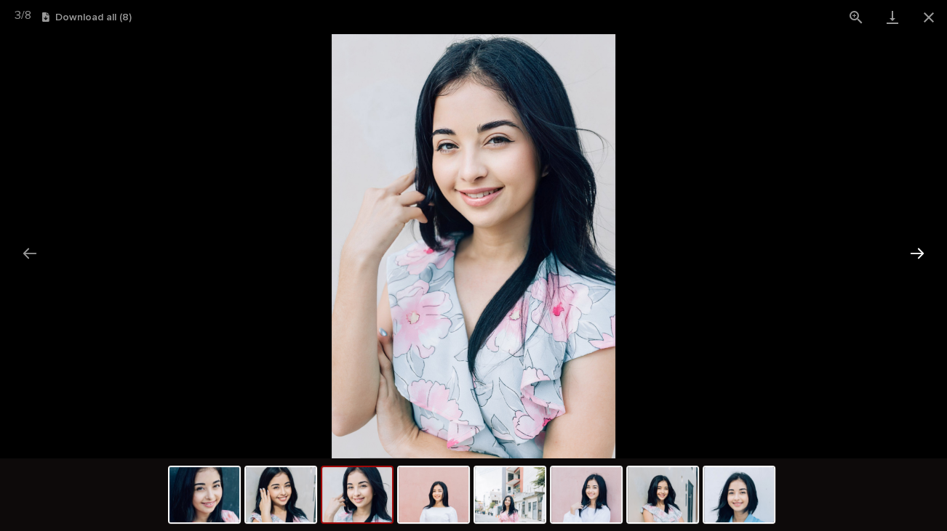
click at [915, 249] on button "Next slide" at bounding box center [917, 253] width 31 height 28
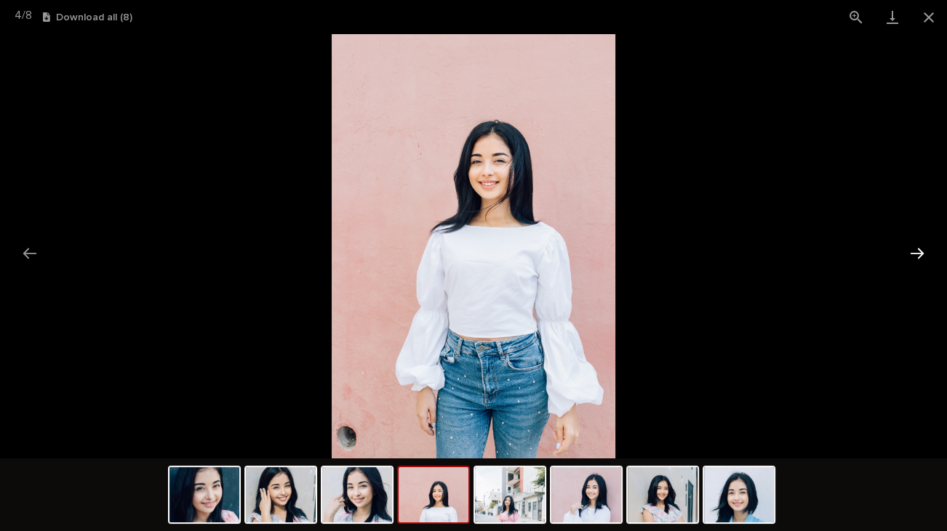
click at [915, 249] on button "Next slide" at bounding box center [917, 253] width 31 height 28
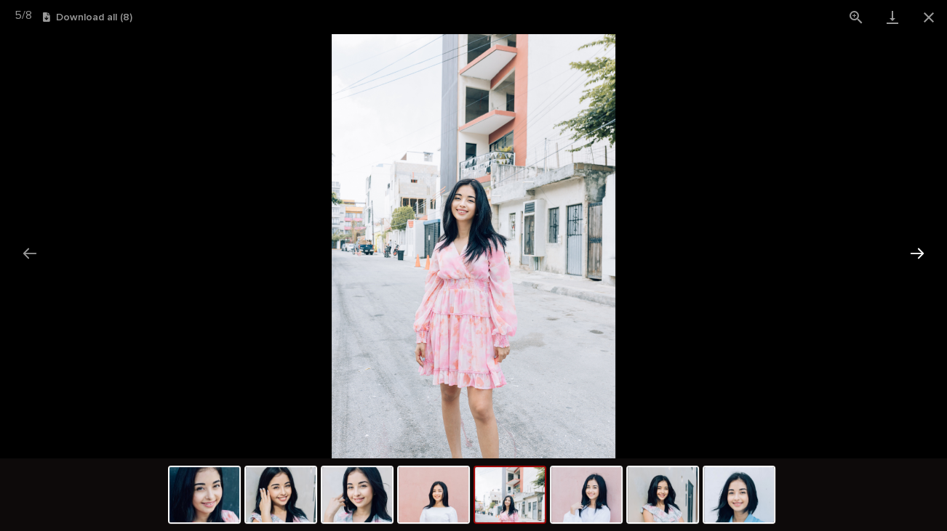
click at [915, 249] on button "Next slide" at bounding box center [917, 253] width 31 height 28
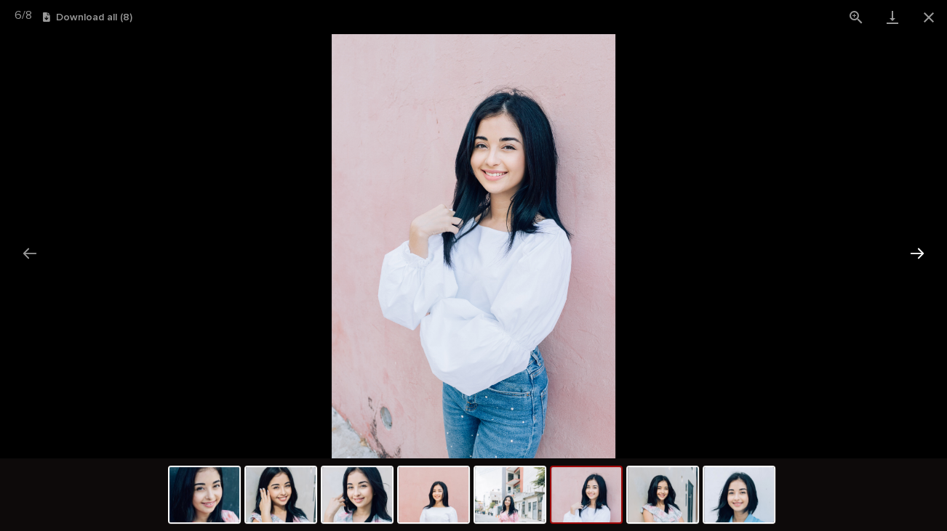
click at [915, 249] on button "Next slide" at bounding box center [917, 253] width 31 height 28
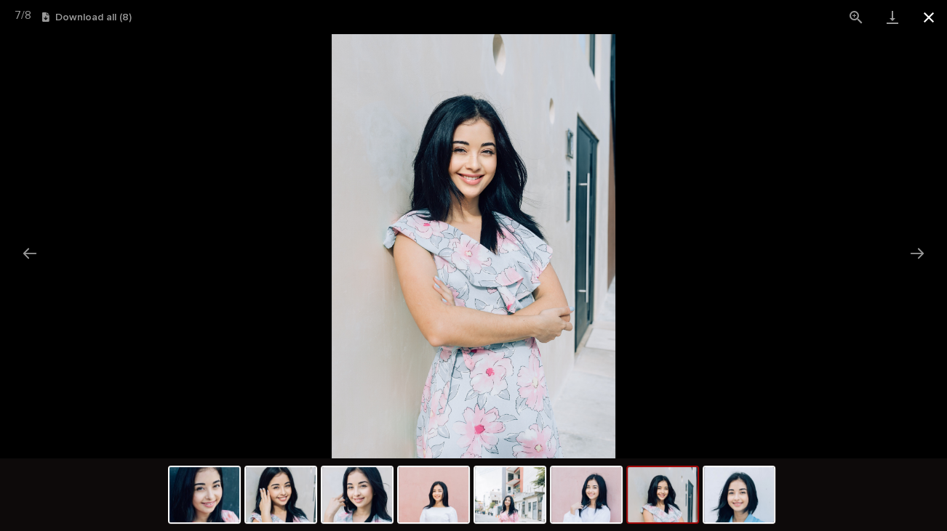
click at [932, 15] on button "Close gallery" at bounding box center [928, 17] width 36 height 34
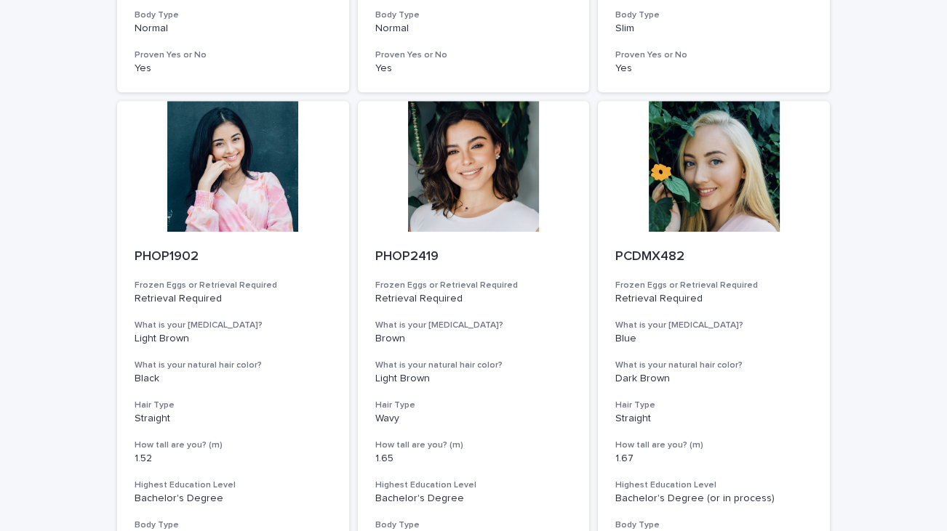
scroll to position [1099, 0]
click at [463, 201] on div at bounding box center [474, 167] width 232 height 131
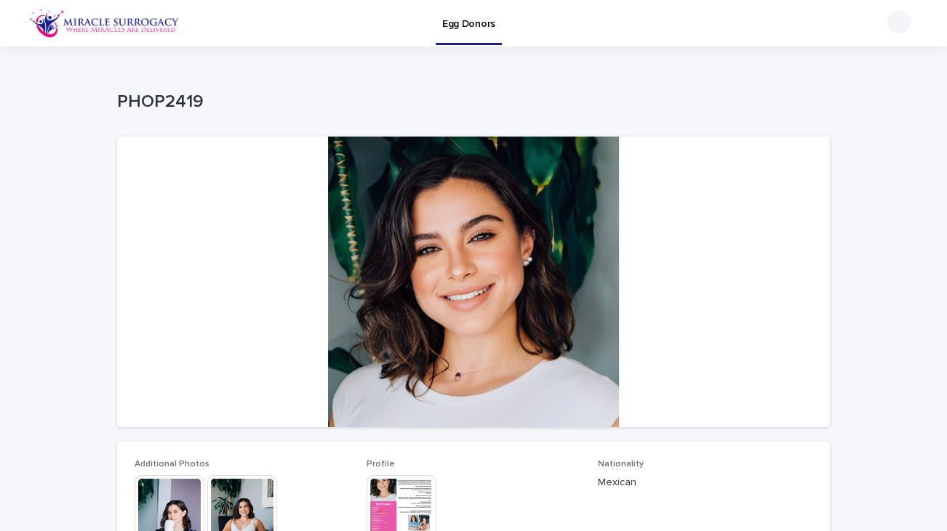
click at [169, 510] on img at bounding box center [170, 511] width 70 height 70
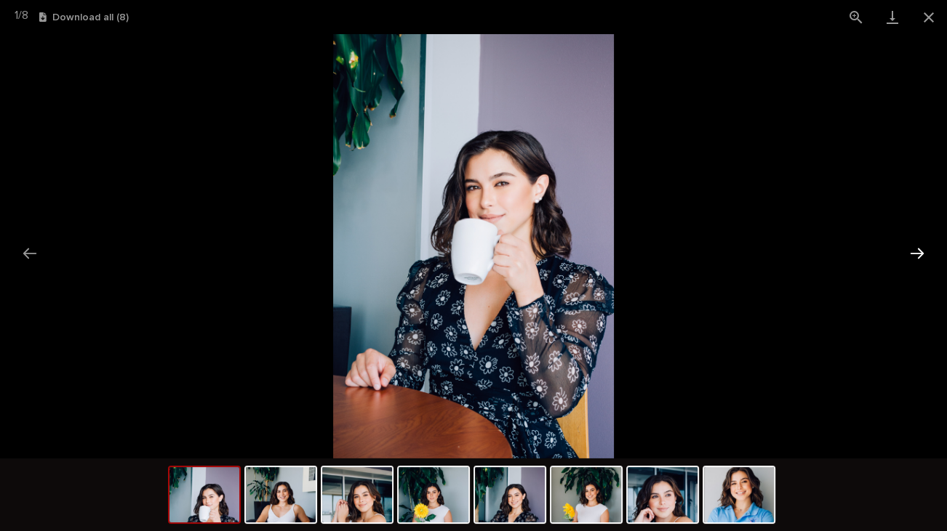
click at [913, 254] on button "Next slide" at bounding box center [917, 253] width 31 height 28
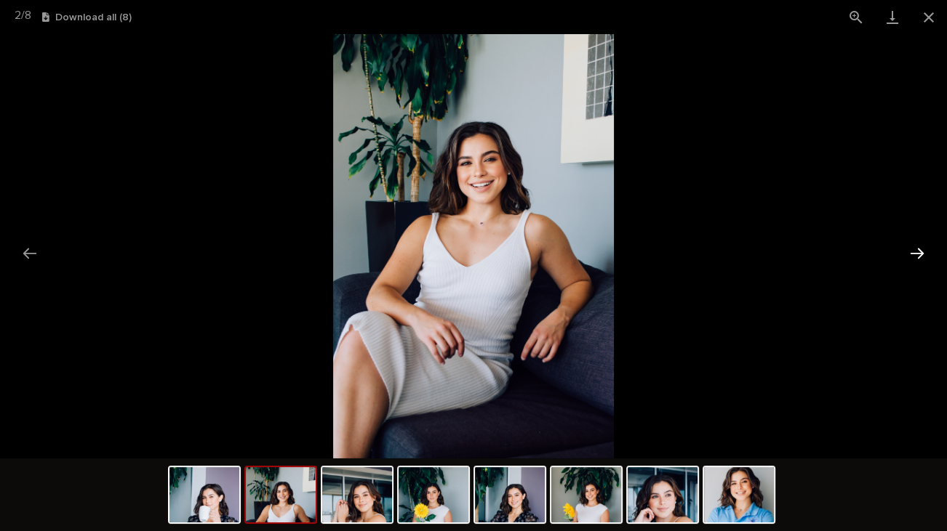
click at [913, 254] on button "Next slide" at bounding box center [917, 253] width 31 height 28
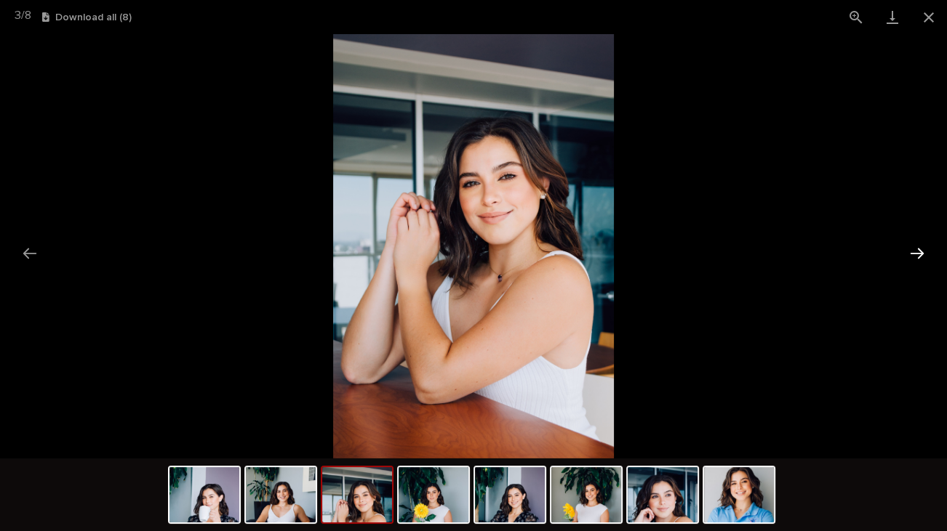
click at [913, 254] on button "Next slide" at bounding box center [917, 253] width 31 height 28
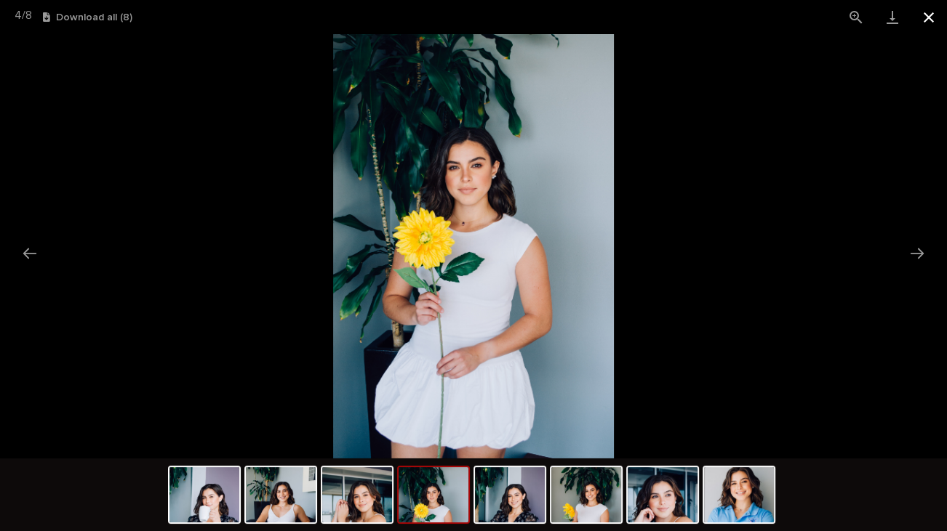
click at [939, 16] on button "Close gallery" at bounding box center [928, 17] width 36 height 34
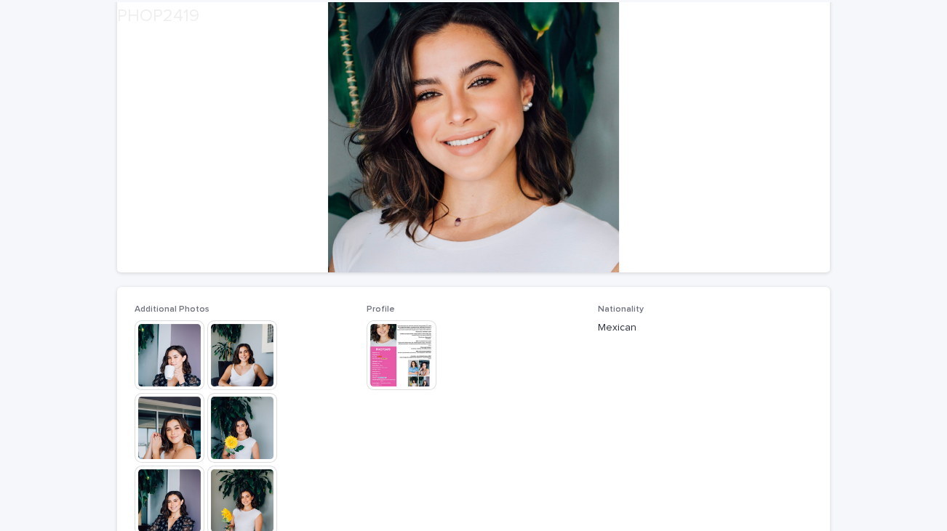
scroll to position [159, 0]
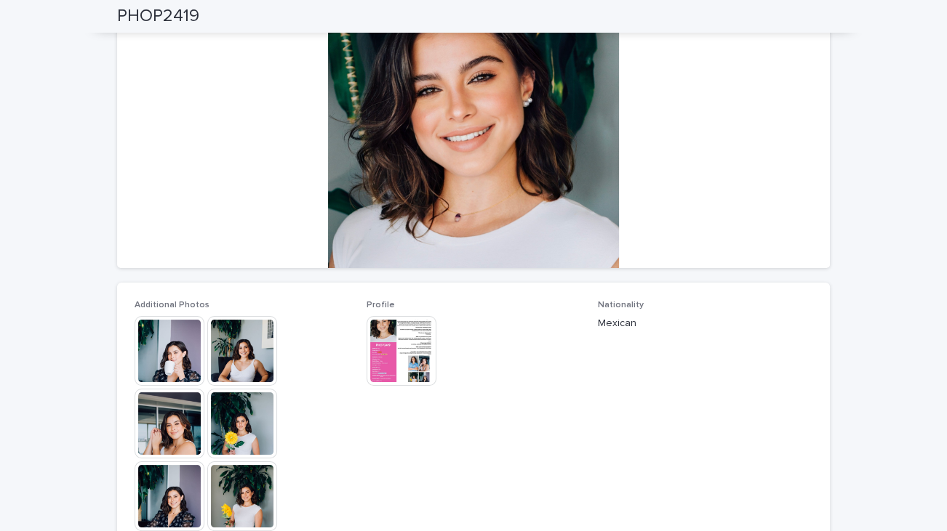
click at [388, 350] on img at bounding box center [401, 351] width 70 height 70
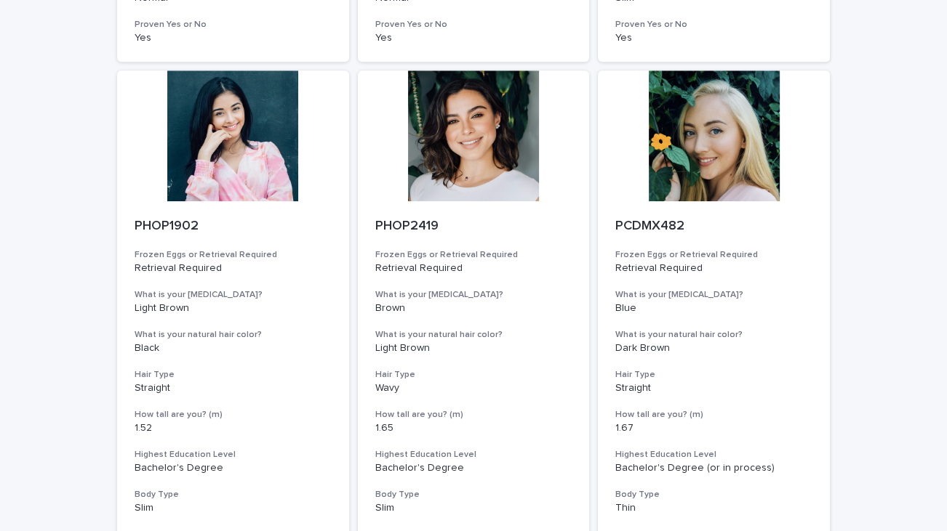
scroll to position [1129, 0]
click at [703, 168] on div at bounding box center [714, 136] width 232 height 131
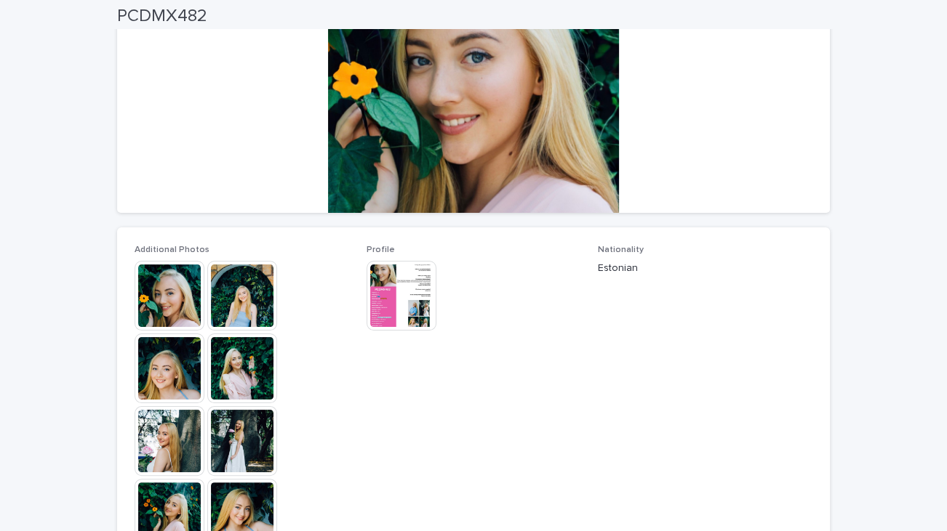
scroll to position [240, 0]
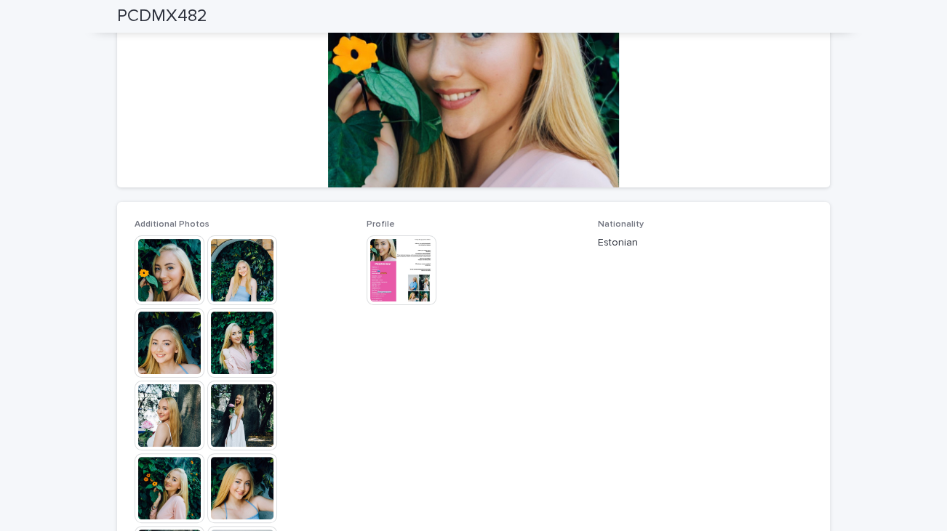
click at [162, 268] on img at bounding box center [170, 271] width 70 height 70
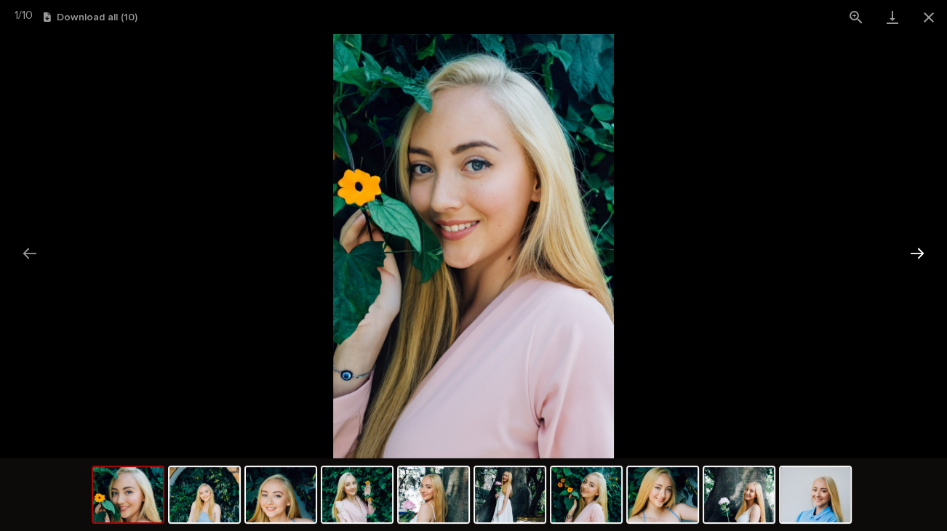
click at [919, 247] on button "Next slide" at bounding box center [917, 253] width 31 height 28
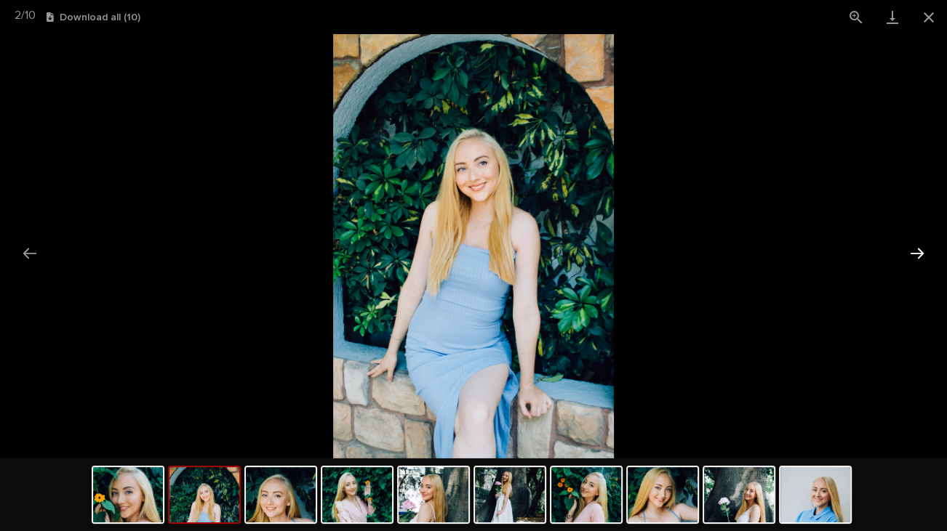
click at [919, 247] on button "Next slide" at bounding box center [917, 253] width 31 height 28
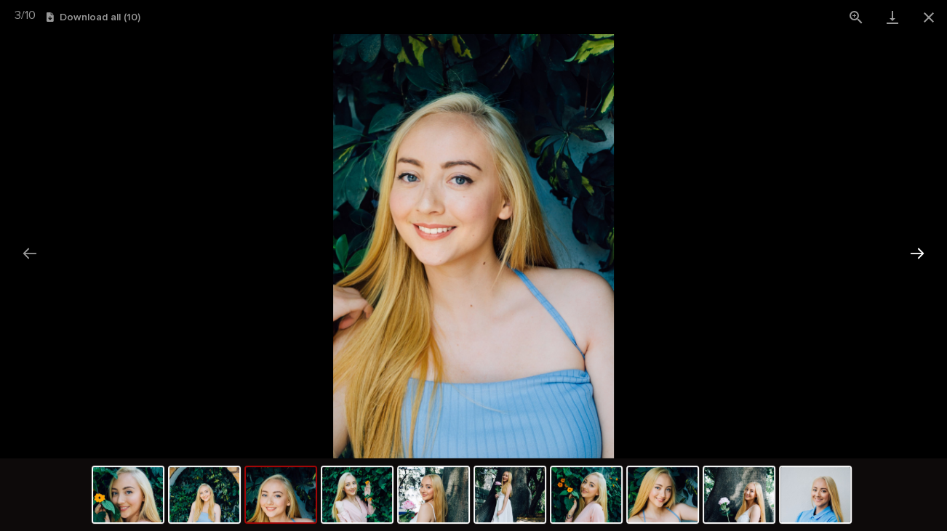
click at [919, 247] on button "Next slide" at bounding box center [917, 253] width 31 height 28
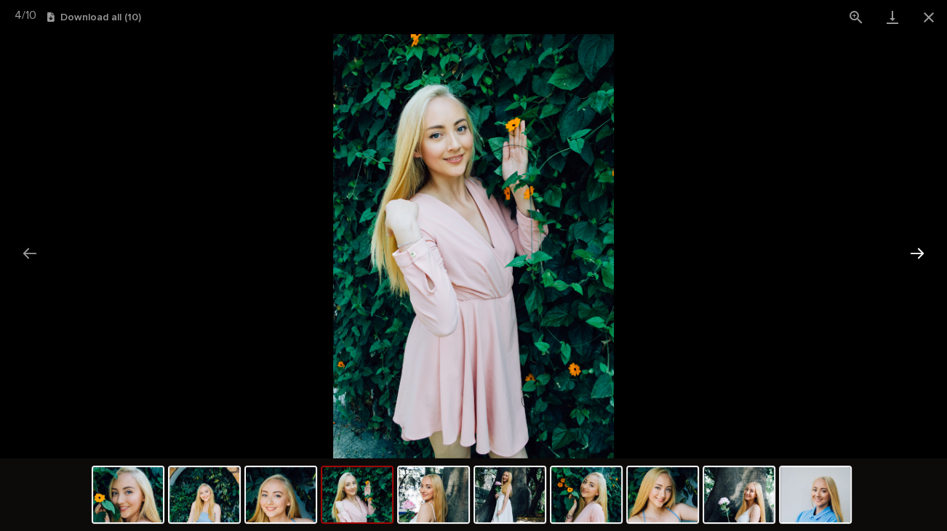
click at [919, 247] on button "Next slide" at bounding box center [917, 253] width 31 height 28
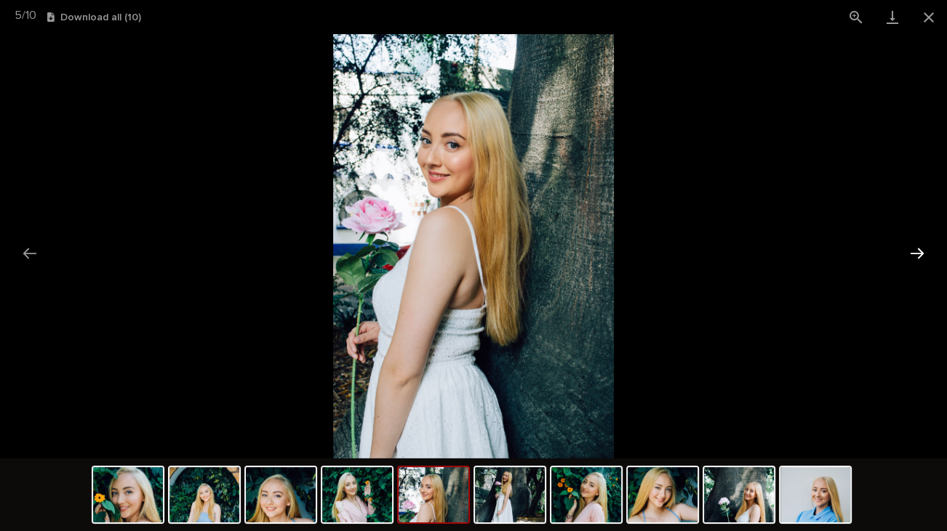
click at [919, 247] on button "Next slide" at bounding box center [917, 253] width 31 height 28
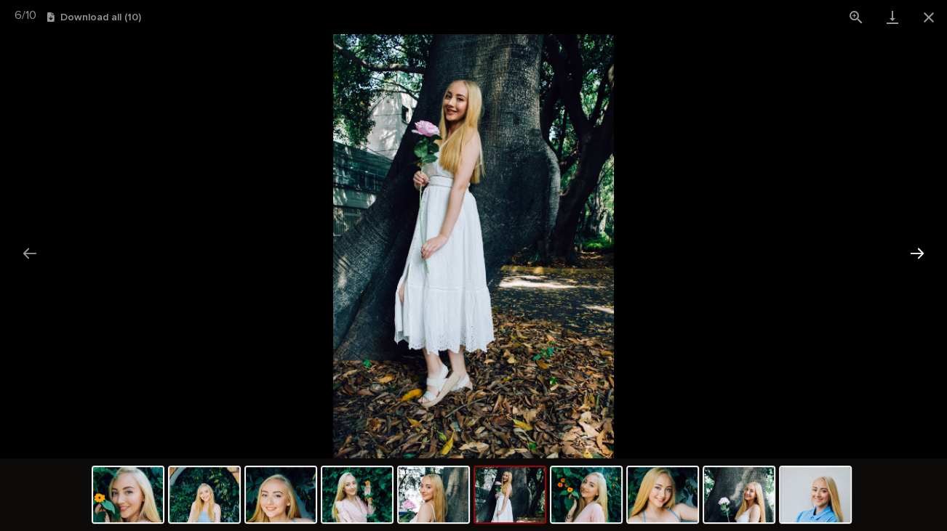
click at [919, 247] on button "Next slide" at bounding box center [917, 253] width 31 height 28
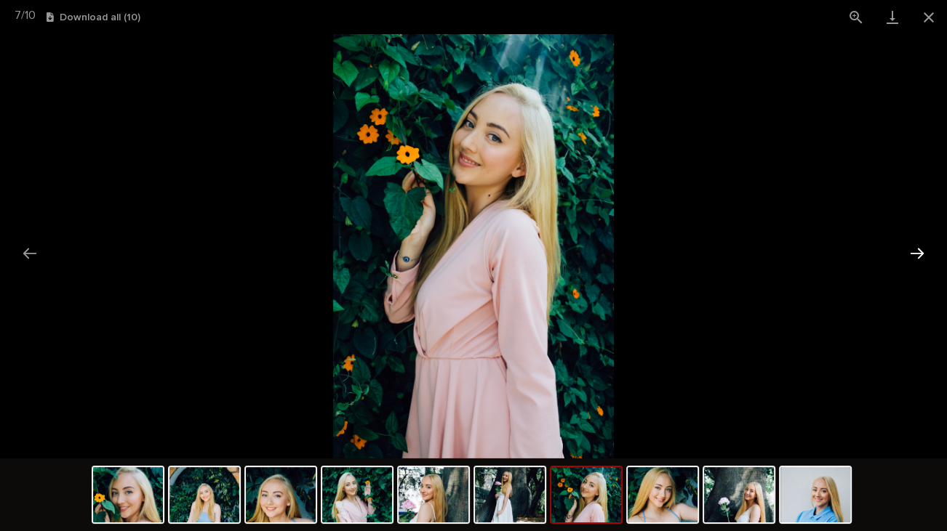
click at [919, 247] on button "Next slide" at bounding box center [917, 253] width 31 height 28
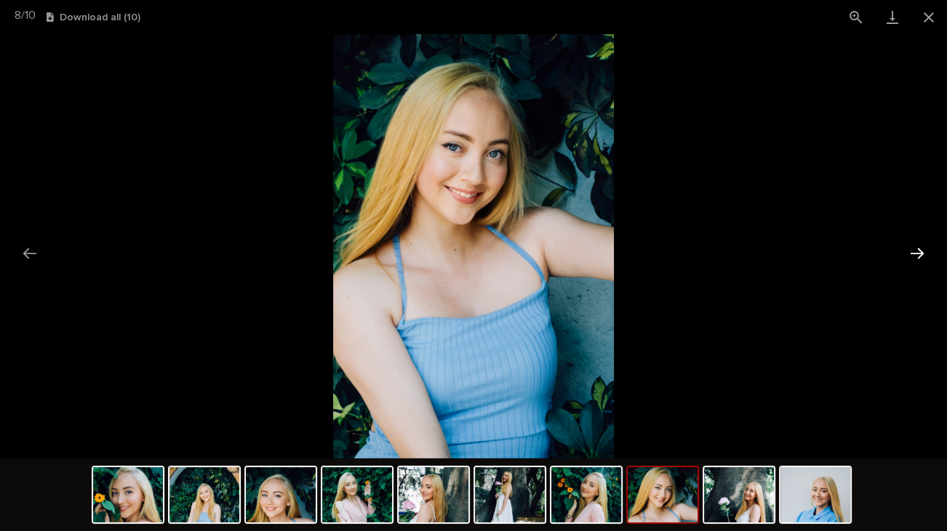
click at [919, 247] on button "Next slide" at bounding box center [917, 253] width 31 height 28
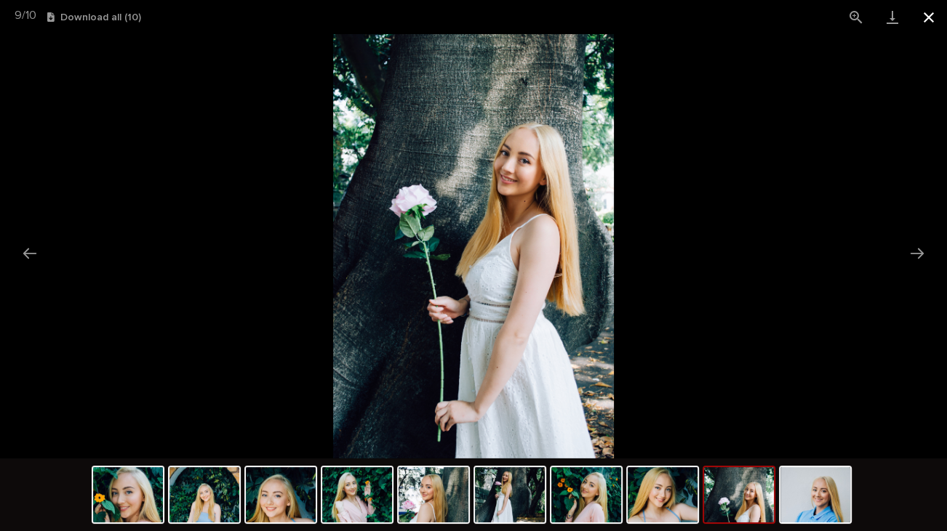
click at [932, 25] on button "Close gallery" at bounding box center [928, 17] width 36 height 34
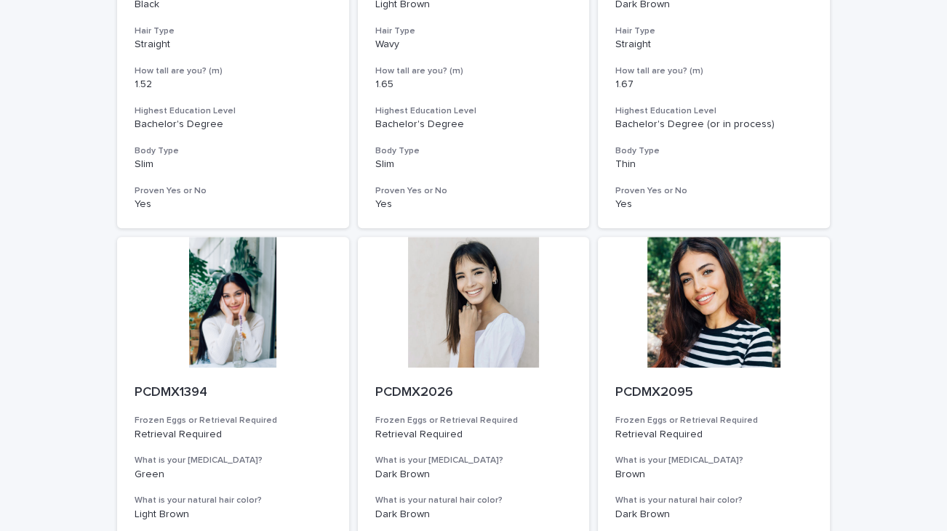
scroll to position [1472, 0]
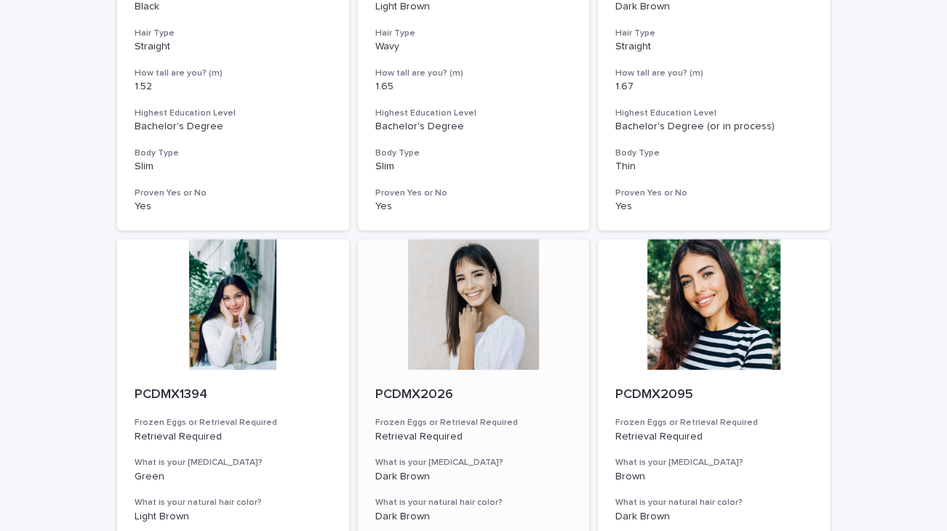
click at [467, 300] on div at bounding box center [474, 304] width 232 height 131
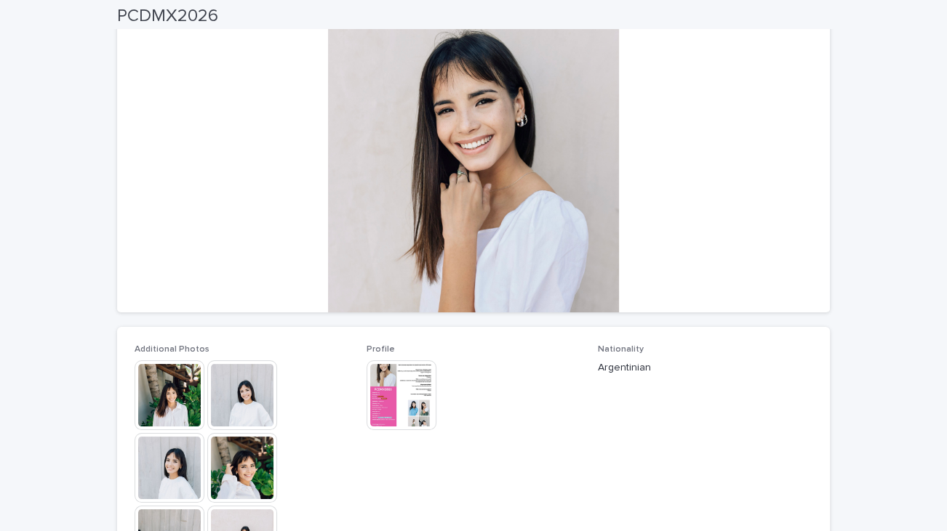
scroll to position [115, 0]
click at [153, 404] on img at bounding box center [170, 396] width 70 height 70
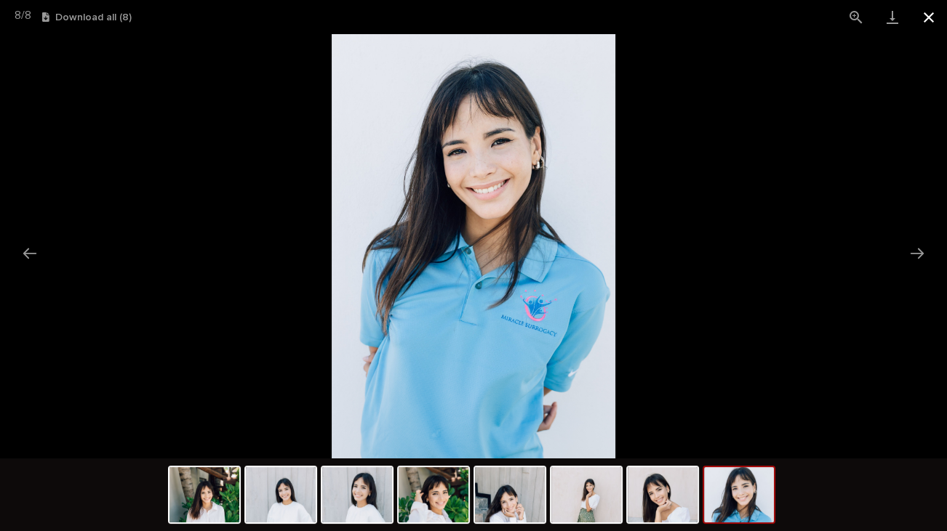
click at [928, 17] on button "Close gallery" at bounding box center [928, 17] width 36 height 34
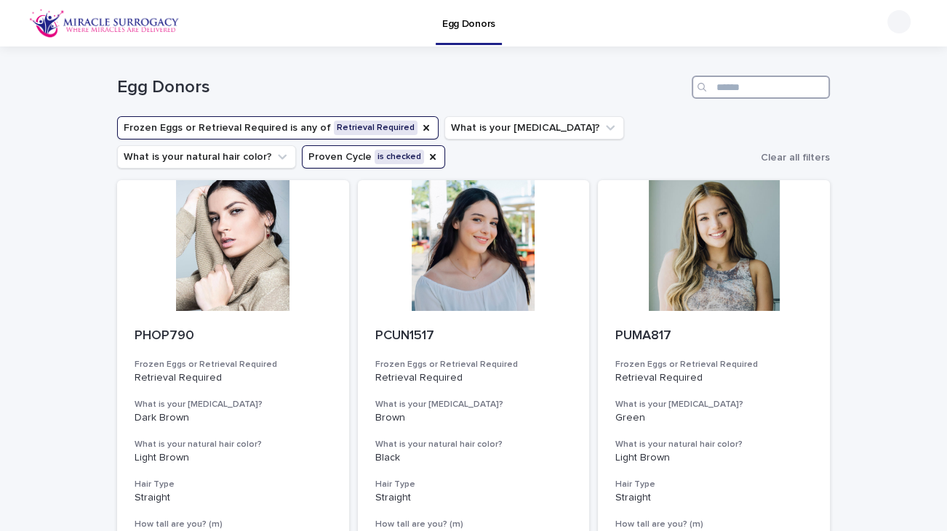
click at [716, 96] on input "Search" at bounding box center [760, 87] width 138 height 23
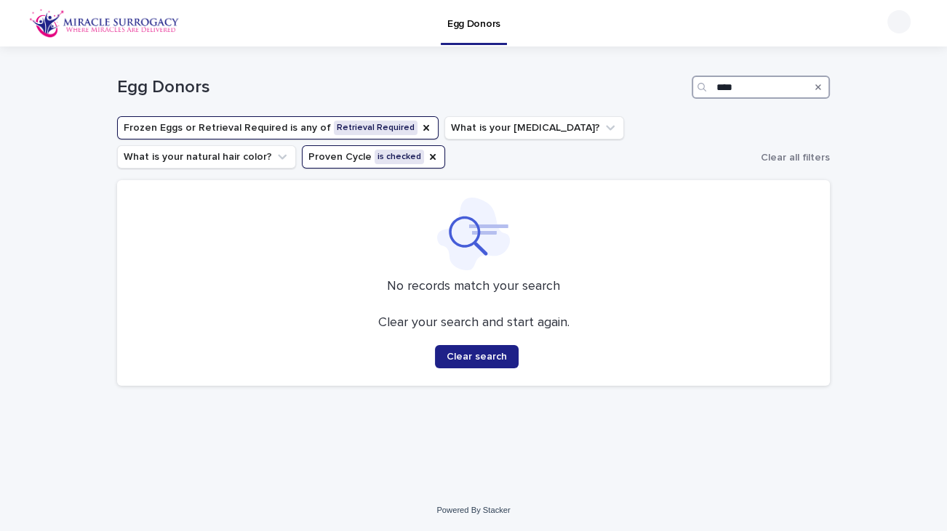
type input "****"
click at [430, 157] on icon "Proven Cycle" at bounding box center [433, 157] width 6 height 6
click at [423, 128] on icon "Frozen Eggs or Retrieval Required" at bounding box center [426, 128] width 6 height 6
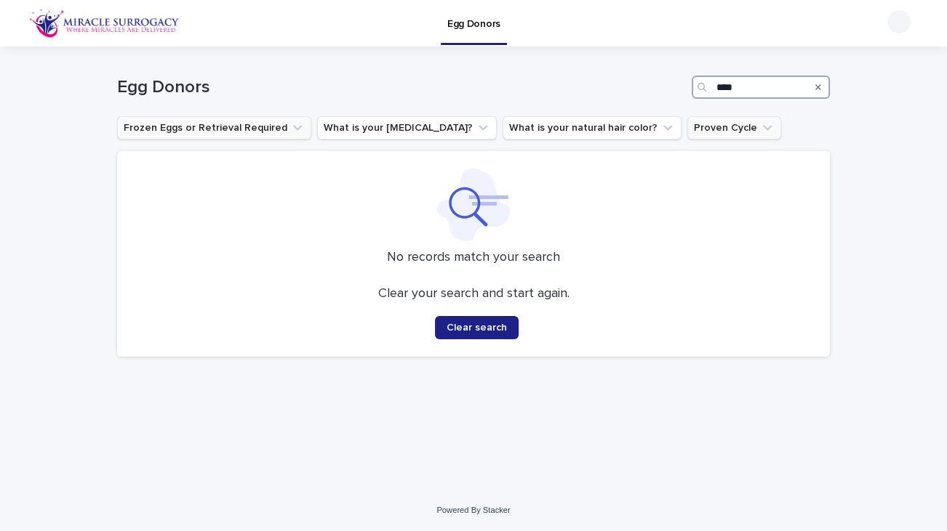
click at [764, 91] on input "****" at bounding box center [760, 87] width 138 height 23
click at [471, 337] on button "Clear search" at bounding box center [477, 327] width 84 height 23
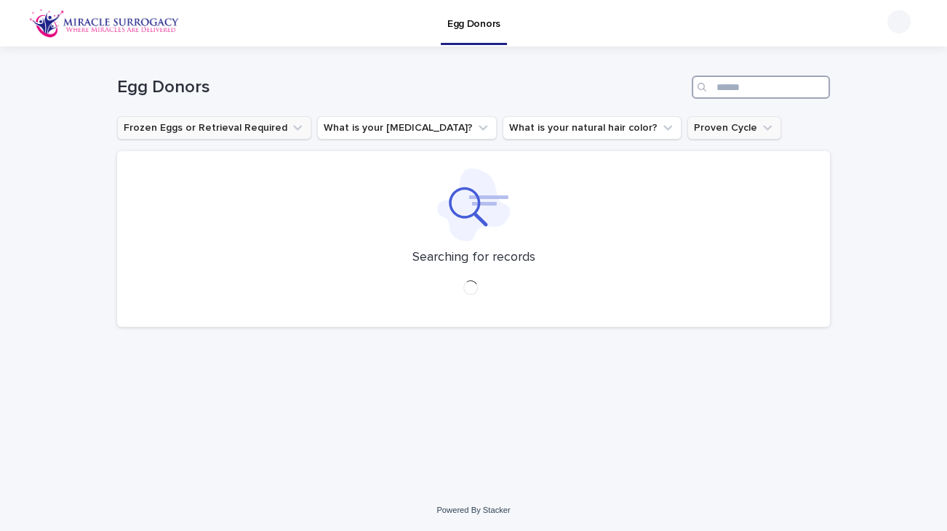
click at [739, 89] on input "Search" at bounding box center [760, 87] width 138 height 23
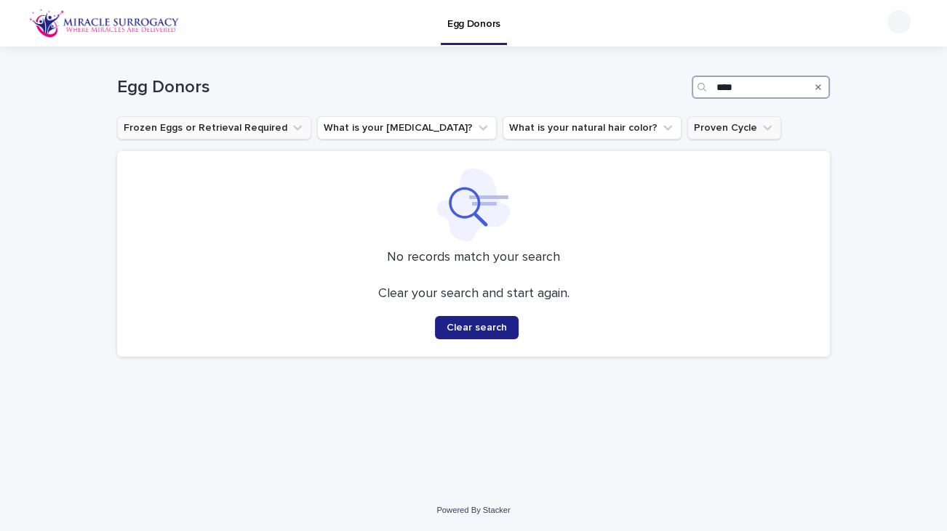
click at [771, 88] on input "****" at bounding box center [760, 87] width 138 height 23
type input "****"
